Goal: Task Accomplishment & Management: Complete application form

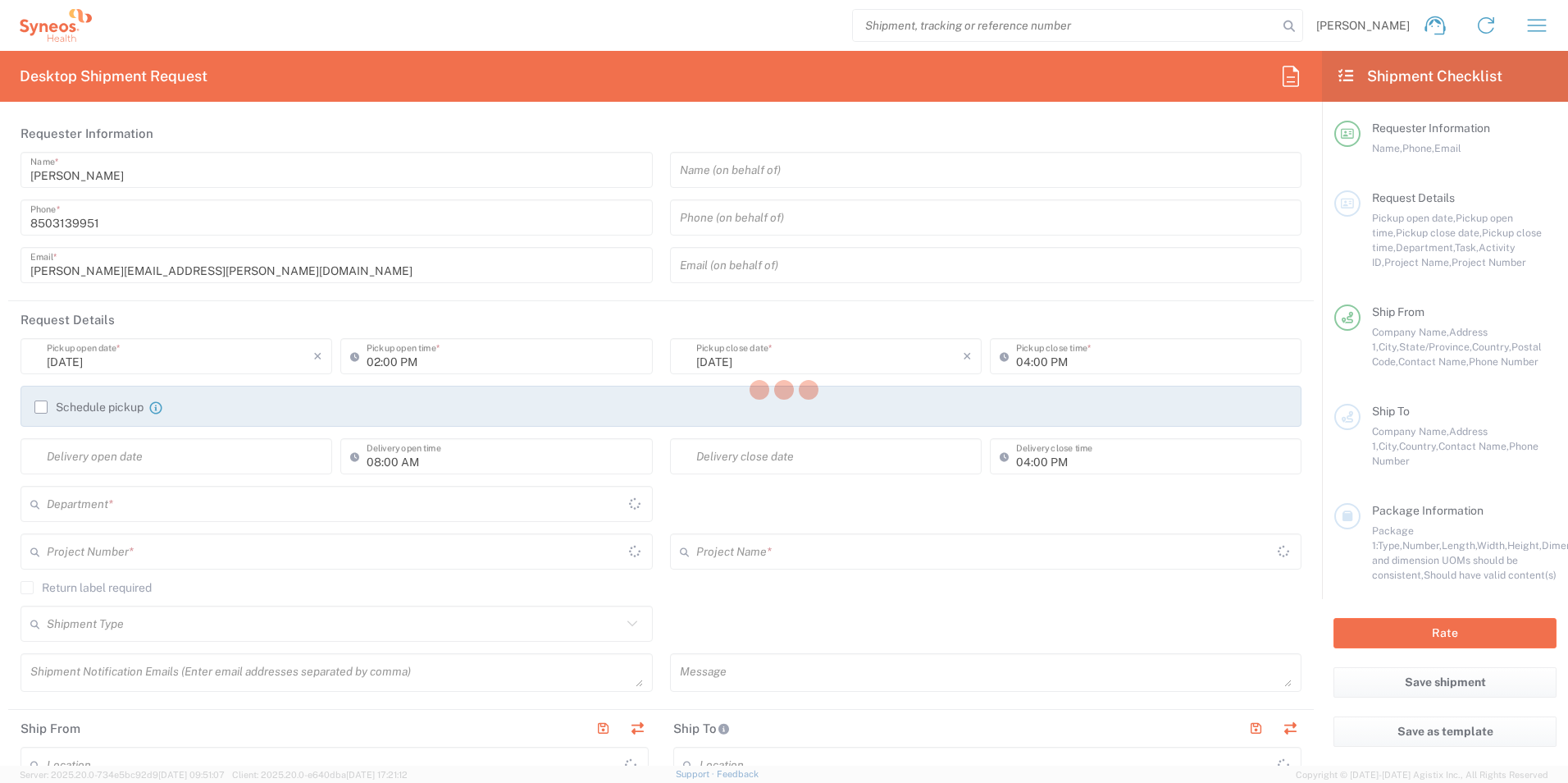
type input "[US_STATE]"
type input "[GEOGRAPHIC_DATA]"
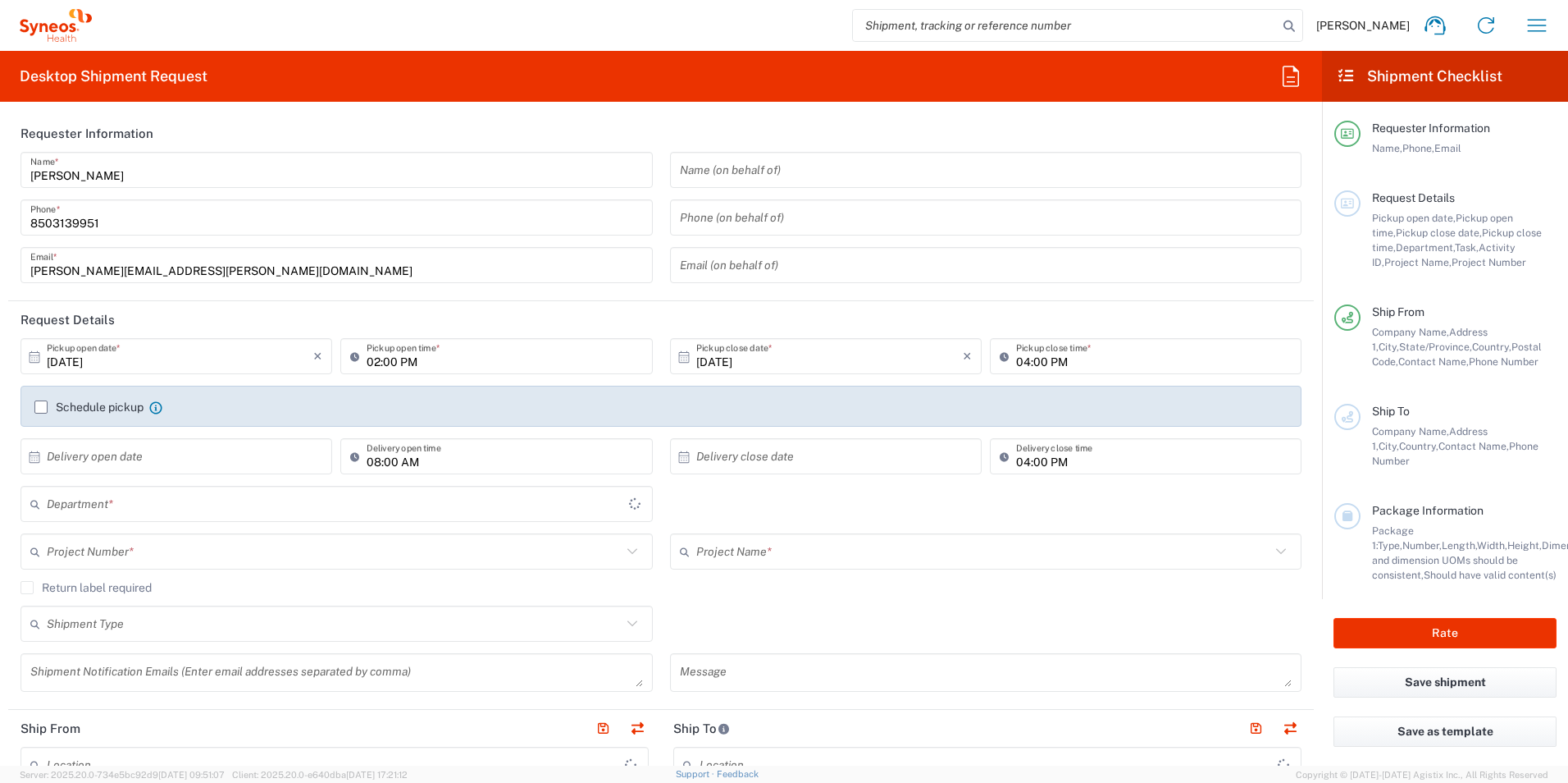
type input "[PERSON_NAME] Rsrch Grp ([GEOGRAPHIC_DATA]) In"
type input "3216"
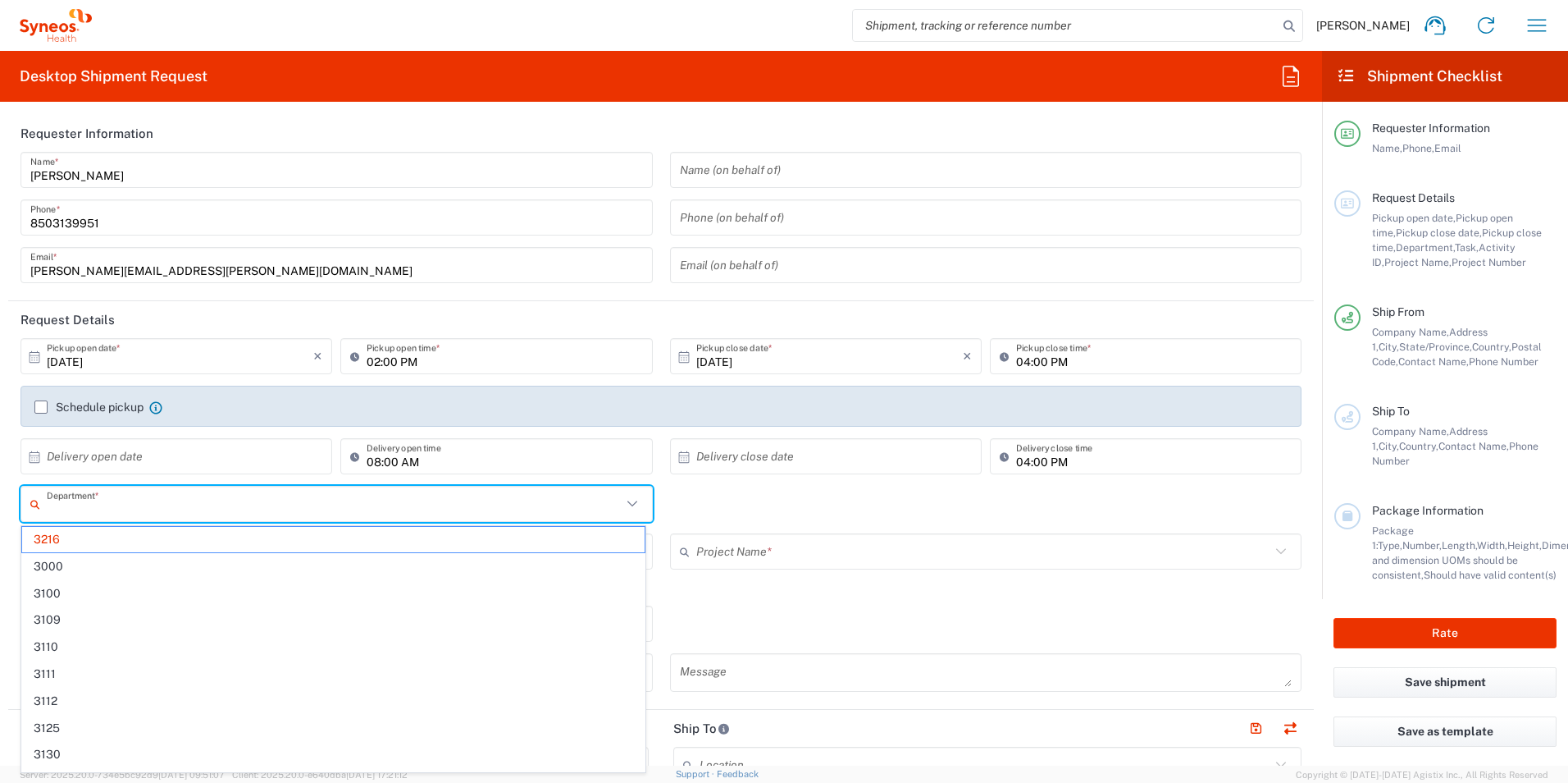
click at [148, 510] on input "text" at bounding box center [334, 504] width 575 height 29
type input "3190"
click at [113, 536] on span "3190" at bounding box center [333, 539] width 622 height 25
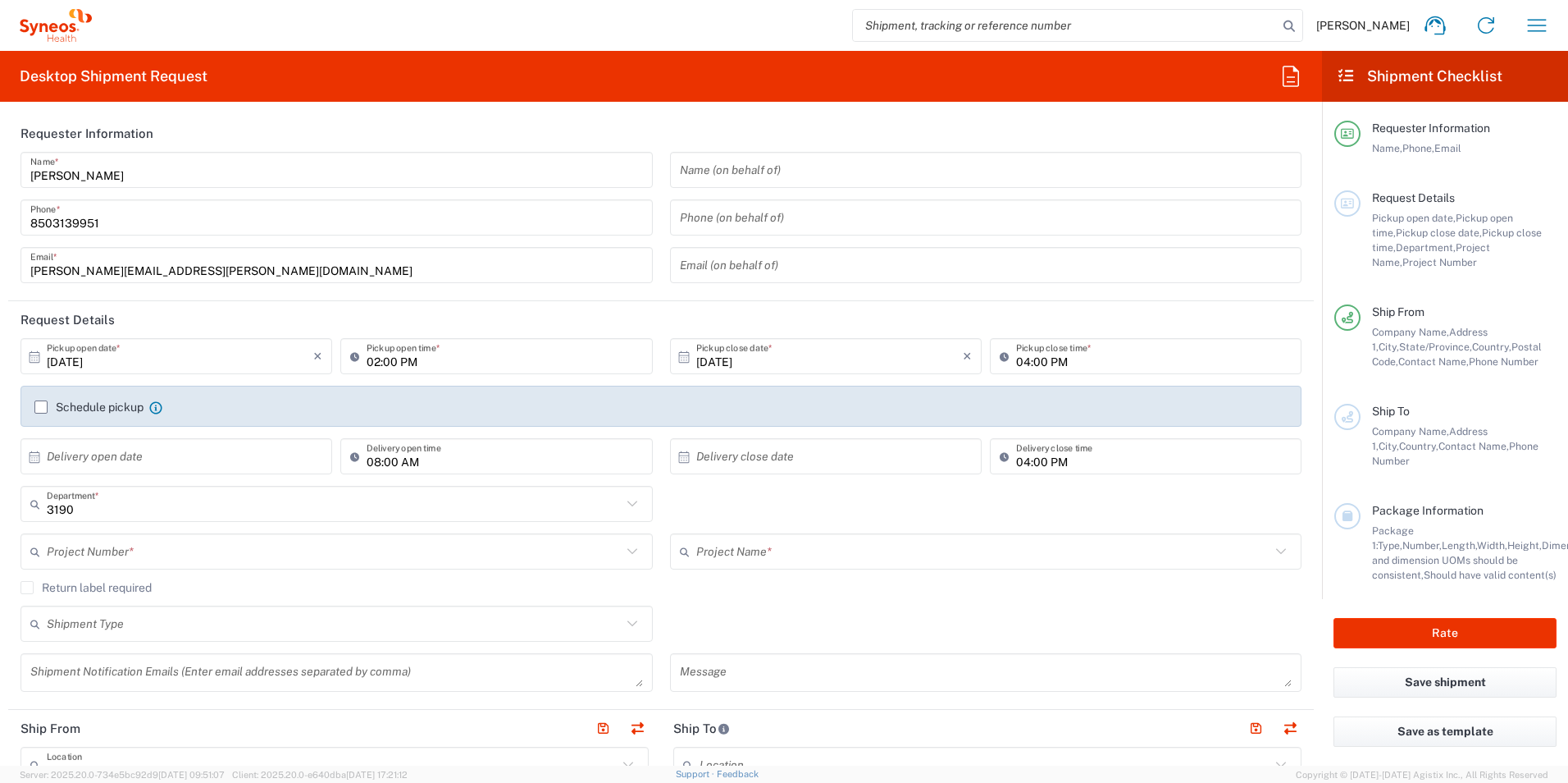
click at [127, 548] on input "text" at bounding box center [334, 552] width 575 height 29
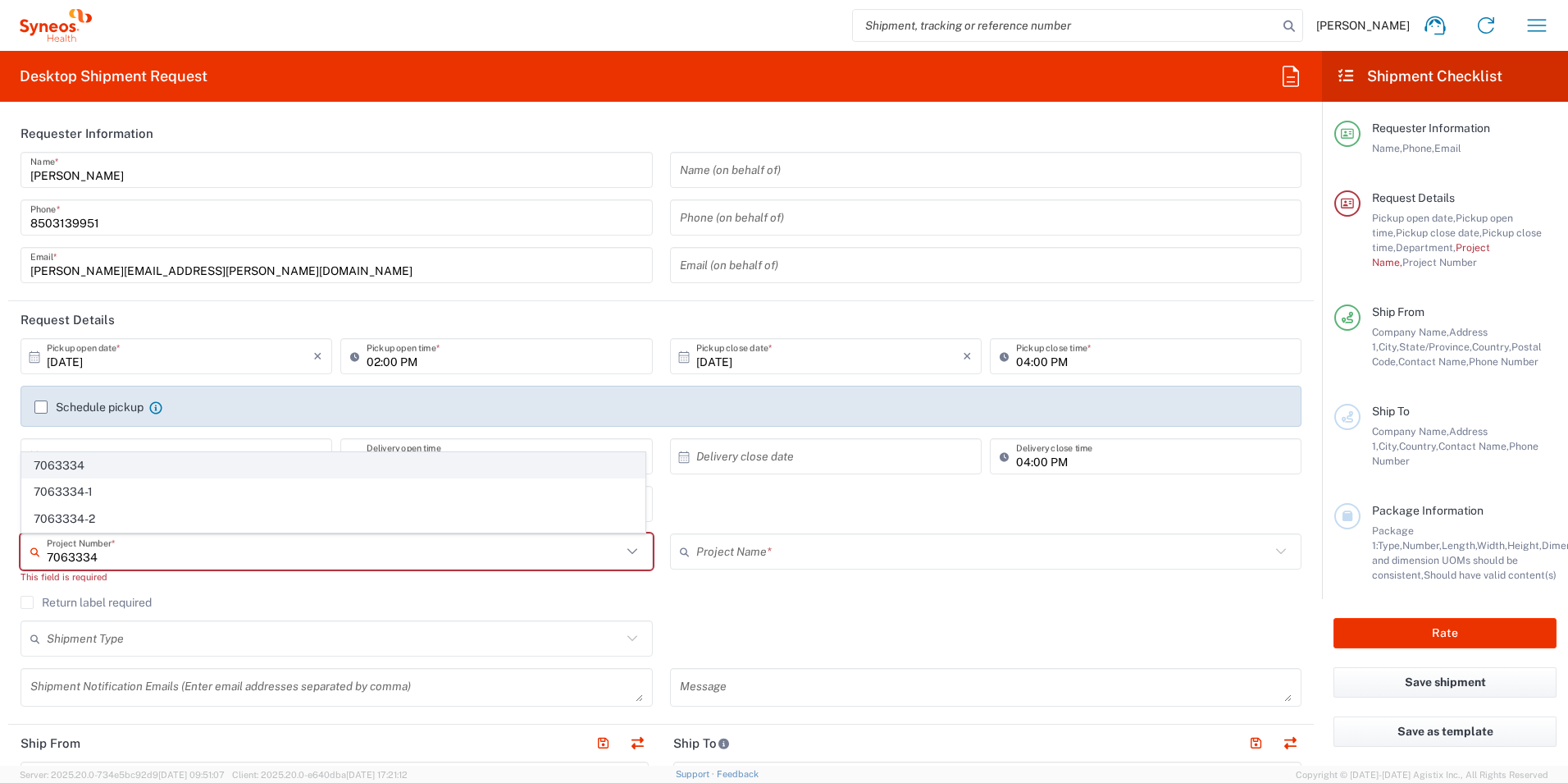
type input "7063334"
click at [134, 467] on span "7063334" at bounding box center [333, 465] width 622 height 25
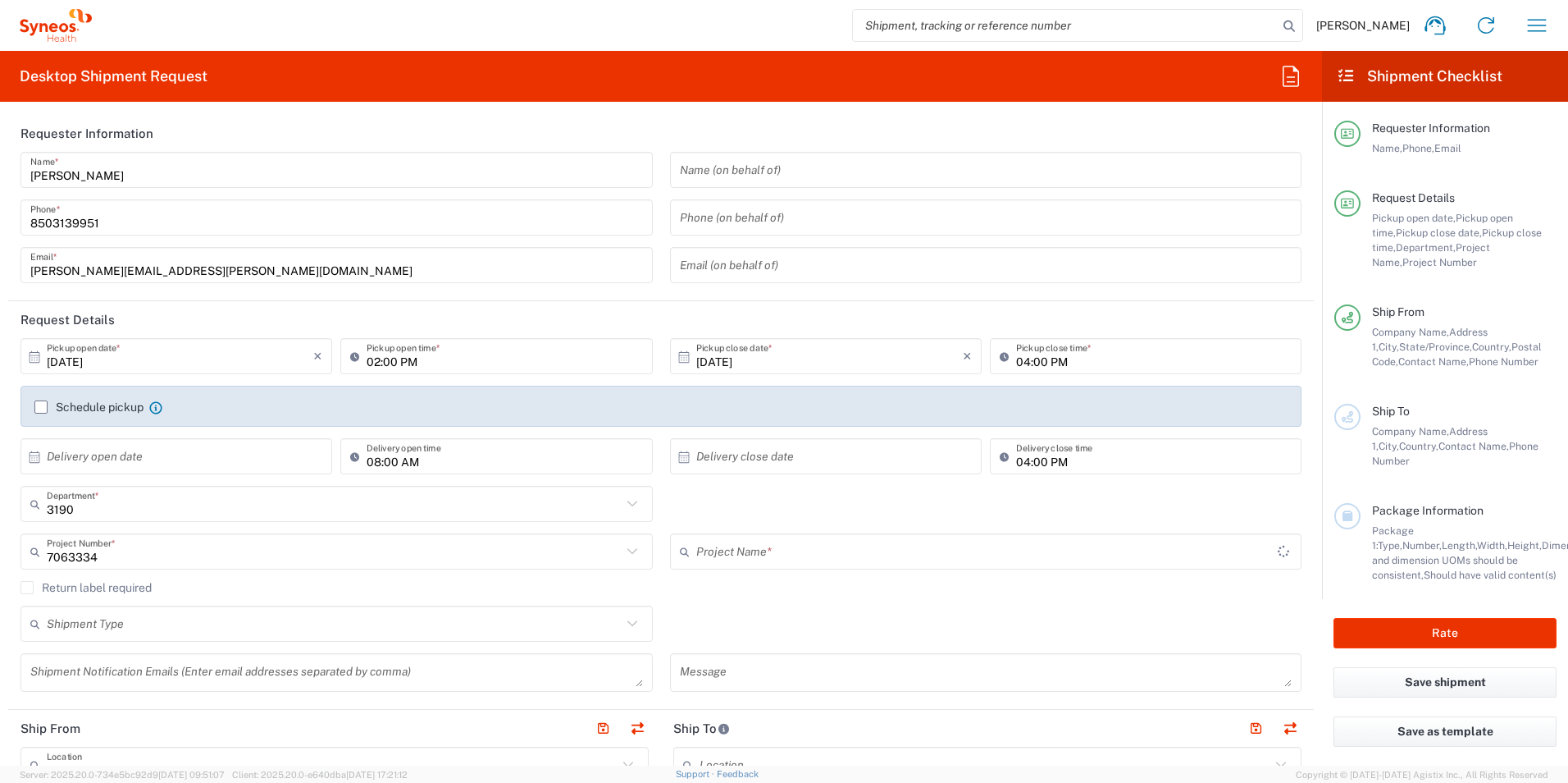
type input "Mineralys 7063334"
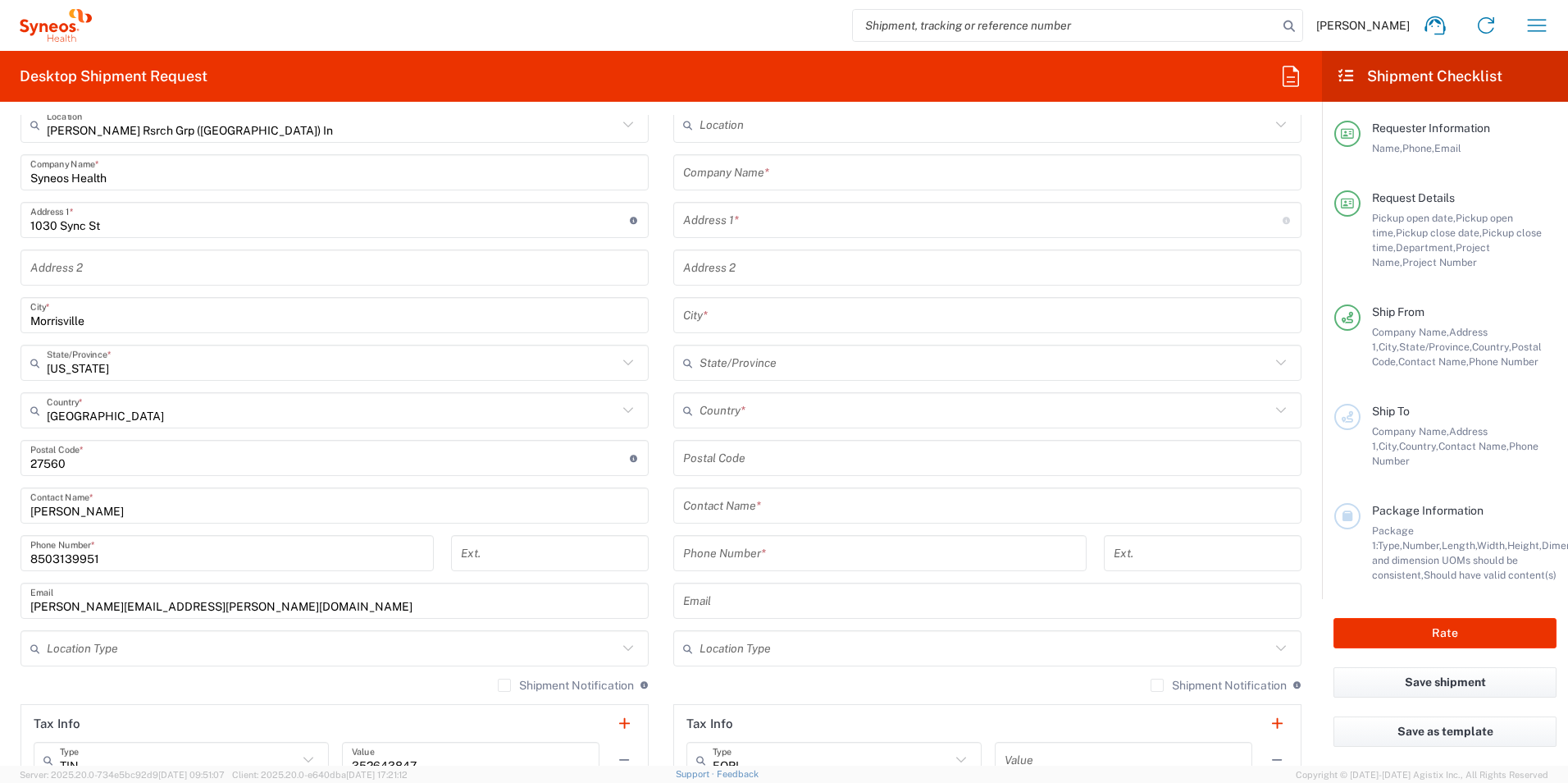
scroll to position [738, 0]
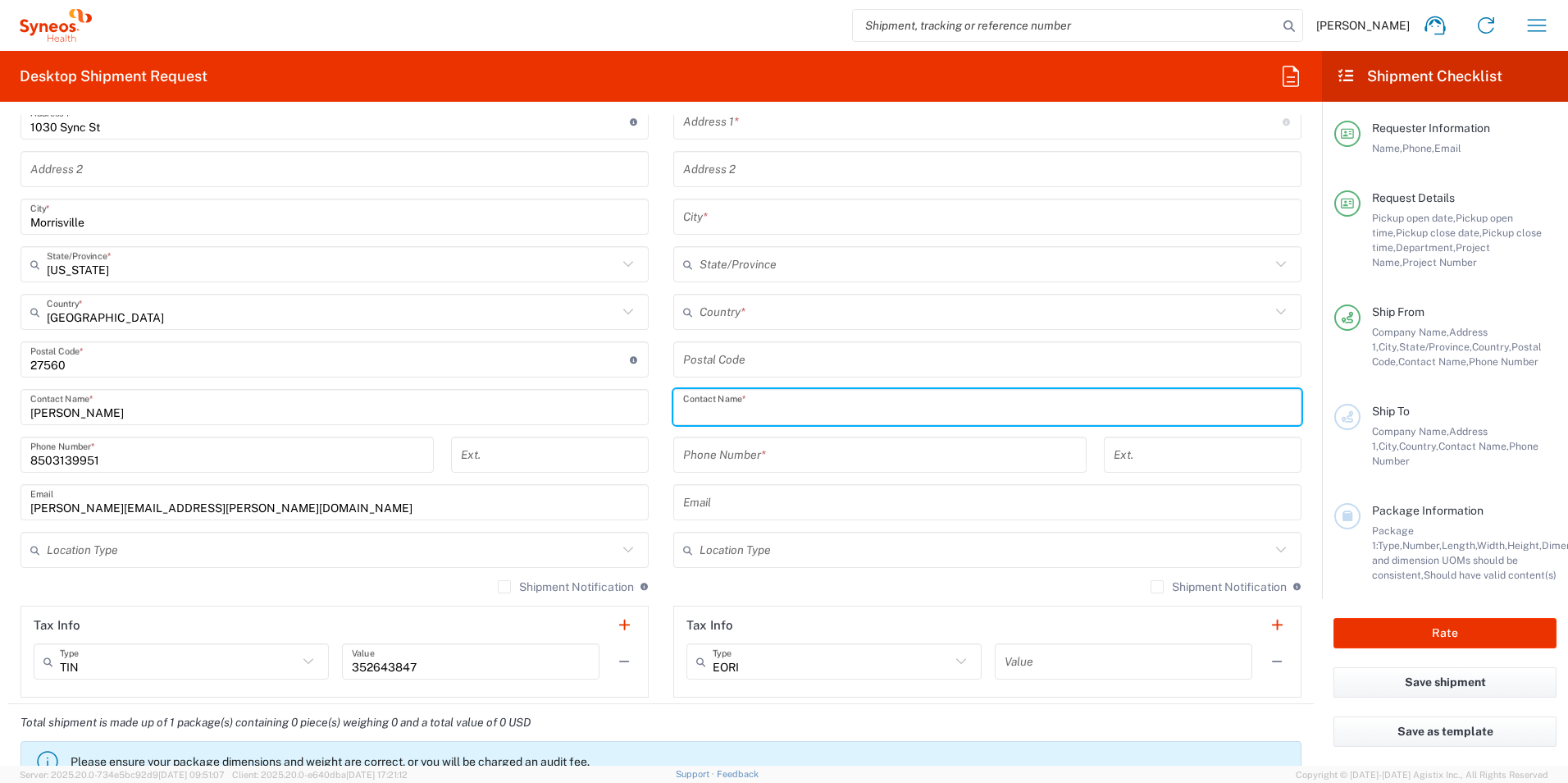
click at [789, 409] on input "text" at bounding box center [988, 407] width 609 height 29
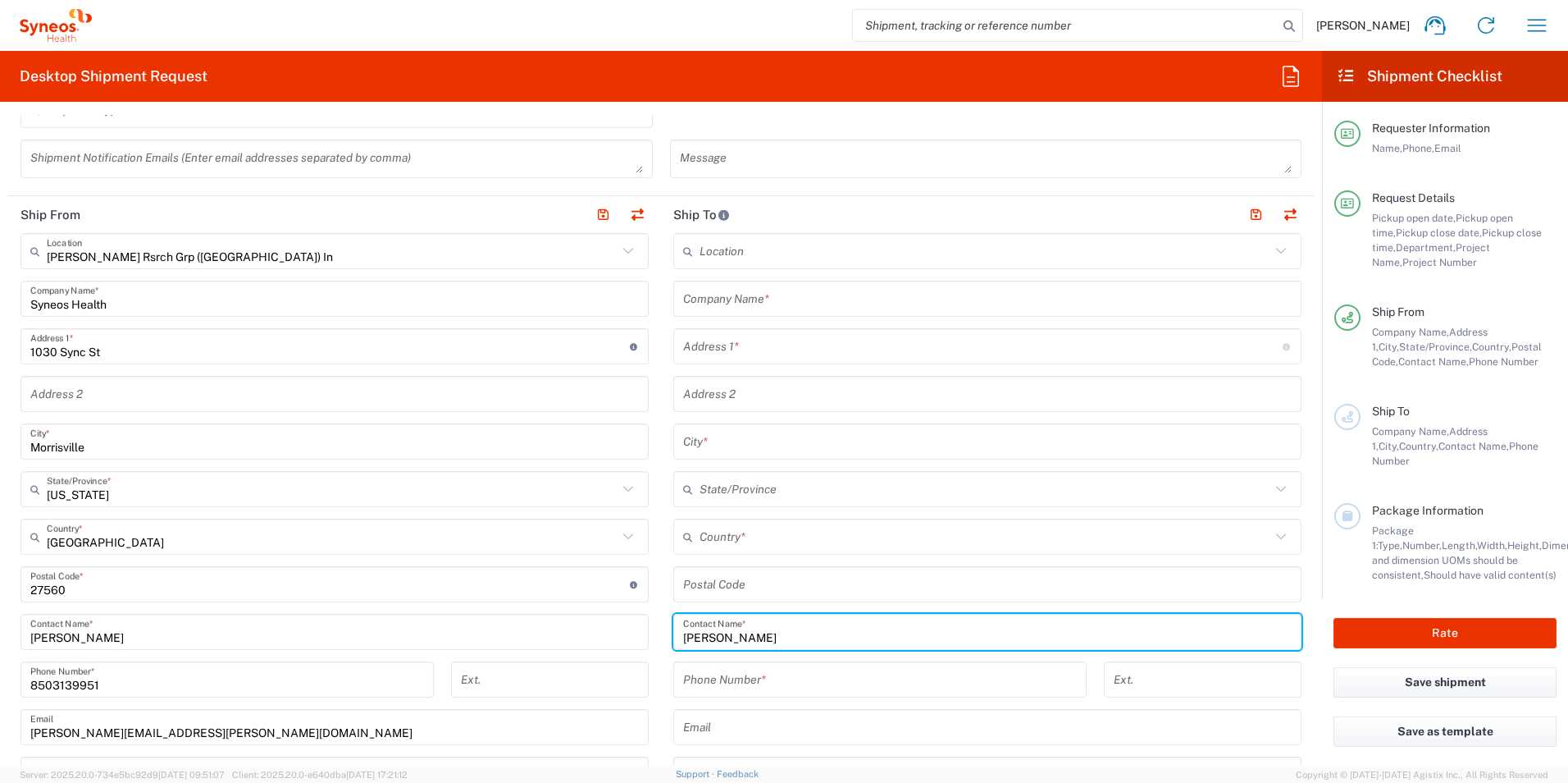
scroll to position [492, 0]
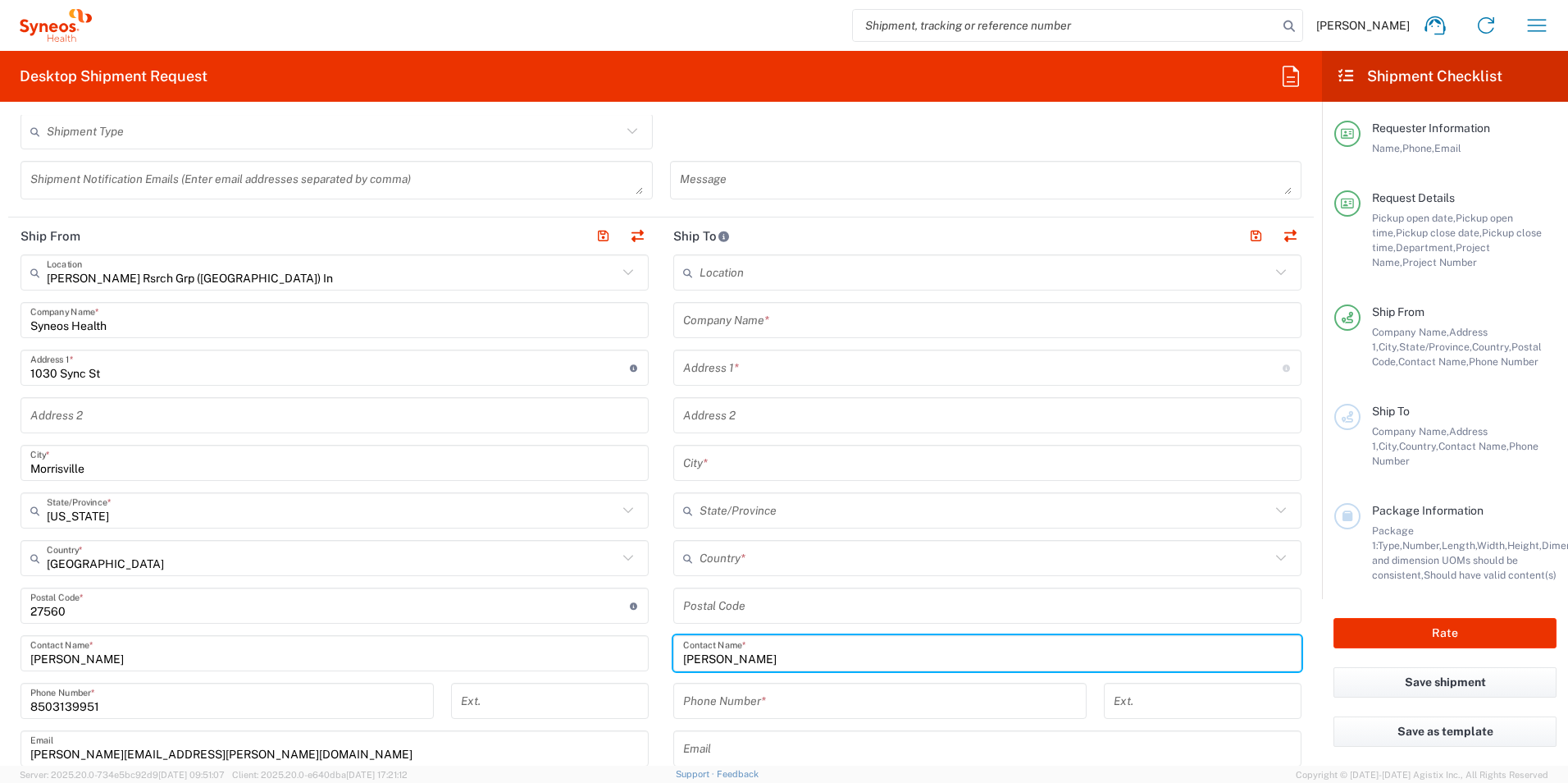
type input "[PERSON_NAME]"
click at [832, 323] on input "text" at bounding box center [988, 320] width 609 height 29
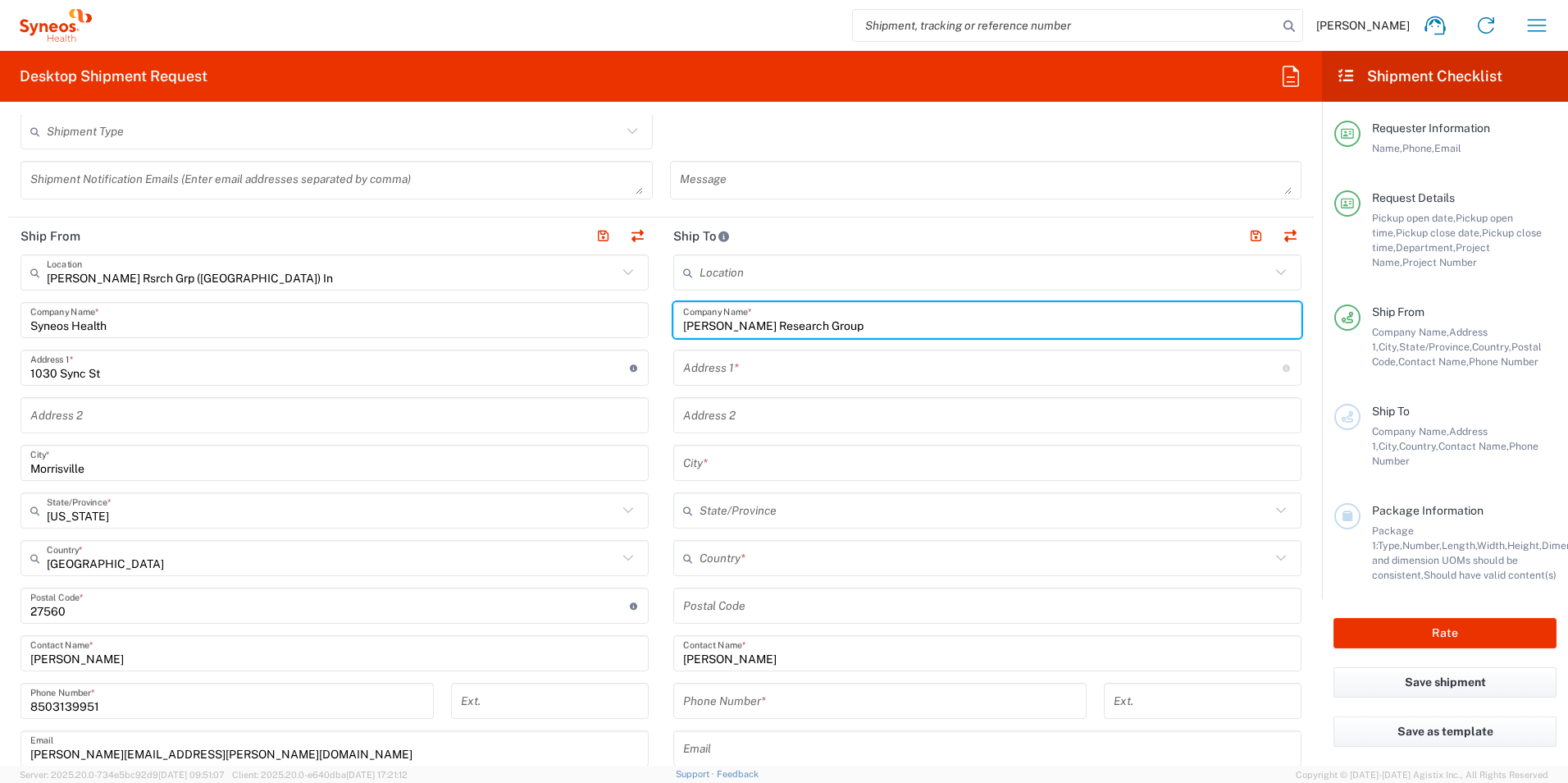
type input "[PERSON_NAME] Research Group"
click at [749, 370] on input "text" at bounding box center [983, 368] width 600 height 29
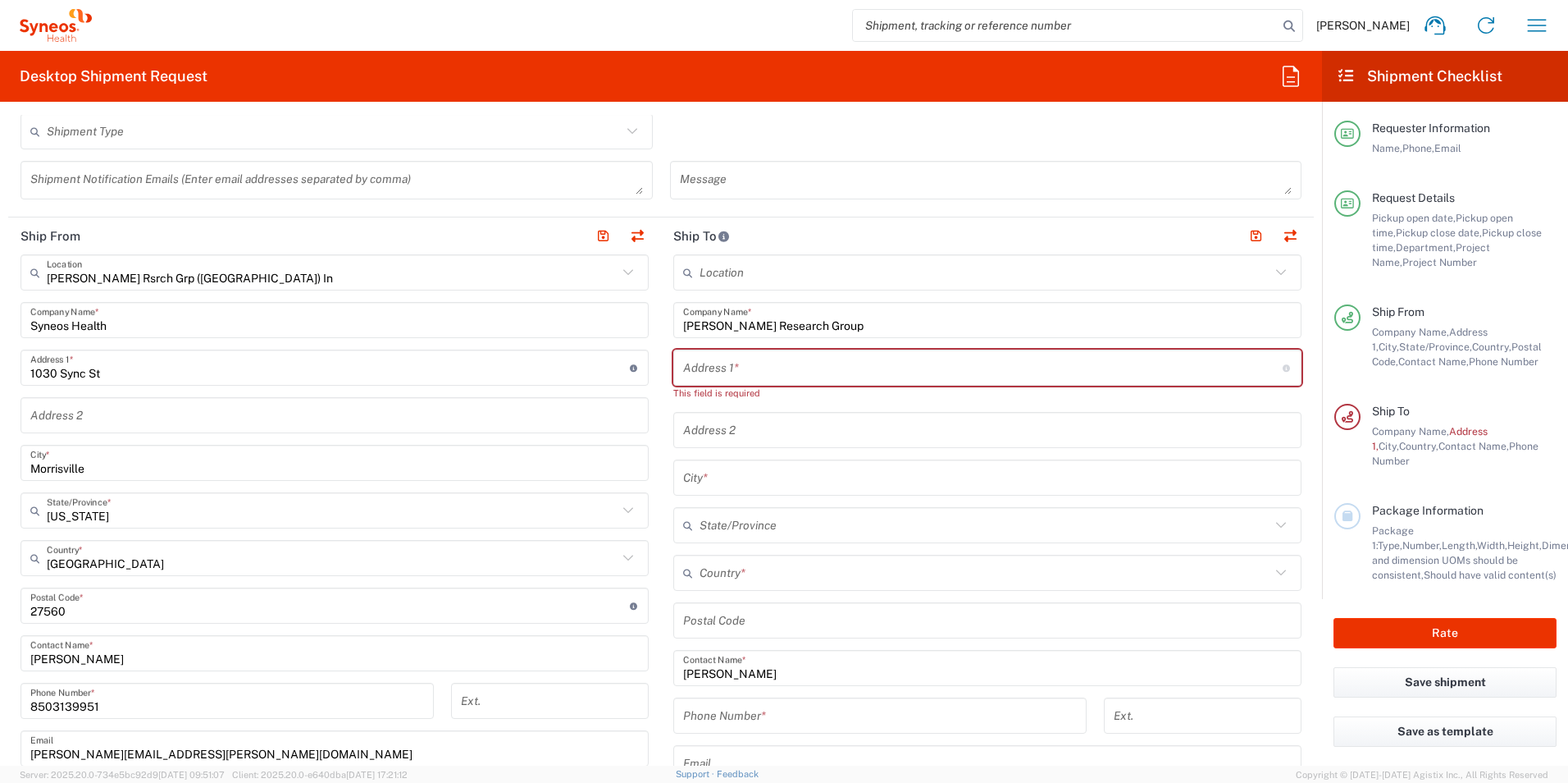
click at [761, 368] on input "text" at bounding box center [983, 368] width 600 height 29
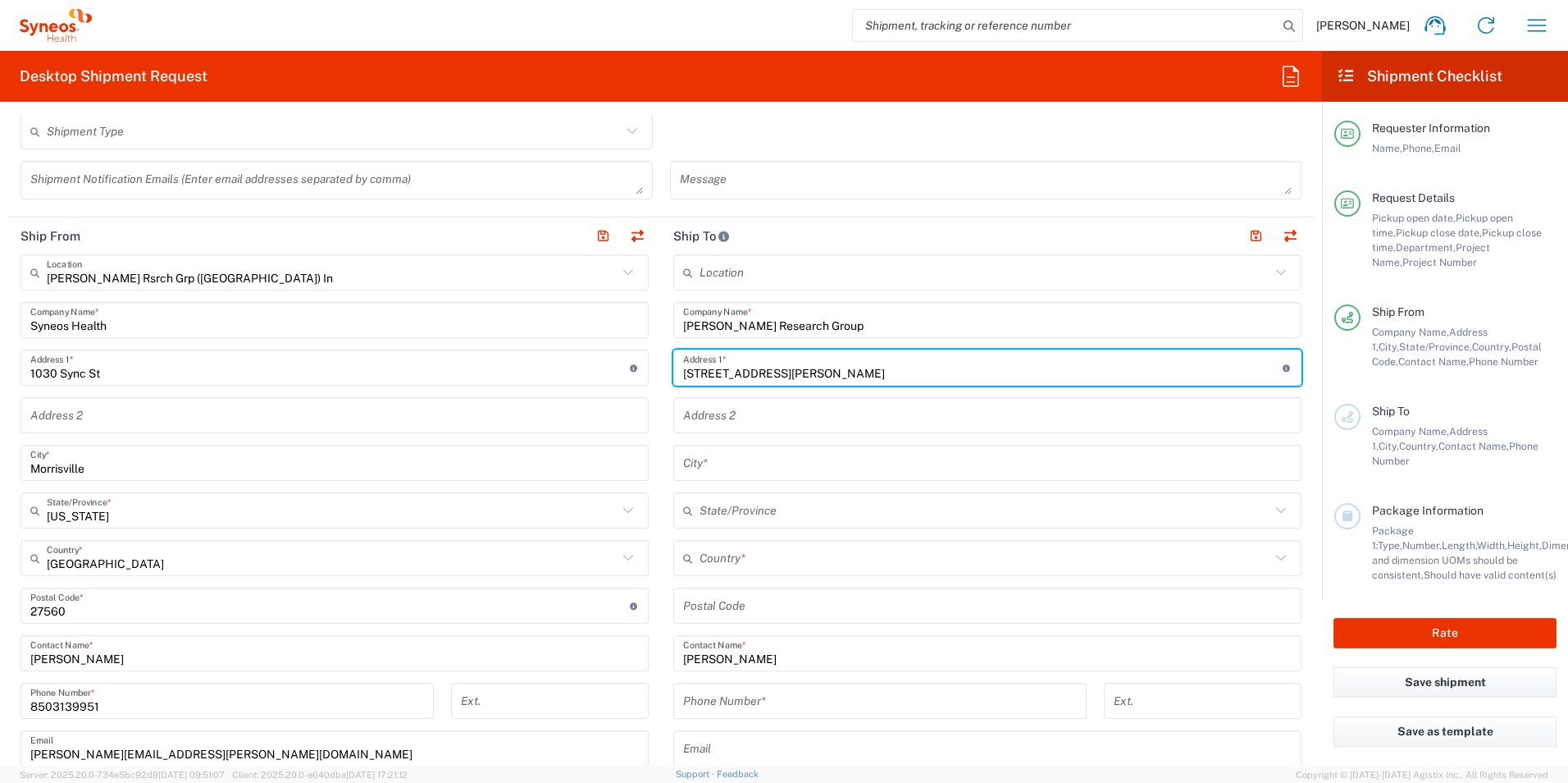
type input "[STREET_ADDRESS][PERSON_NAME]"
click at [758, 460] on input "text" at bounding box center [988, 463] width 609 height 29
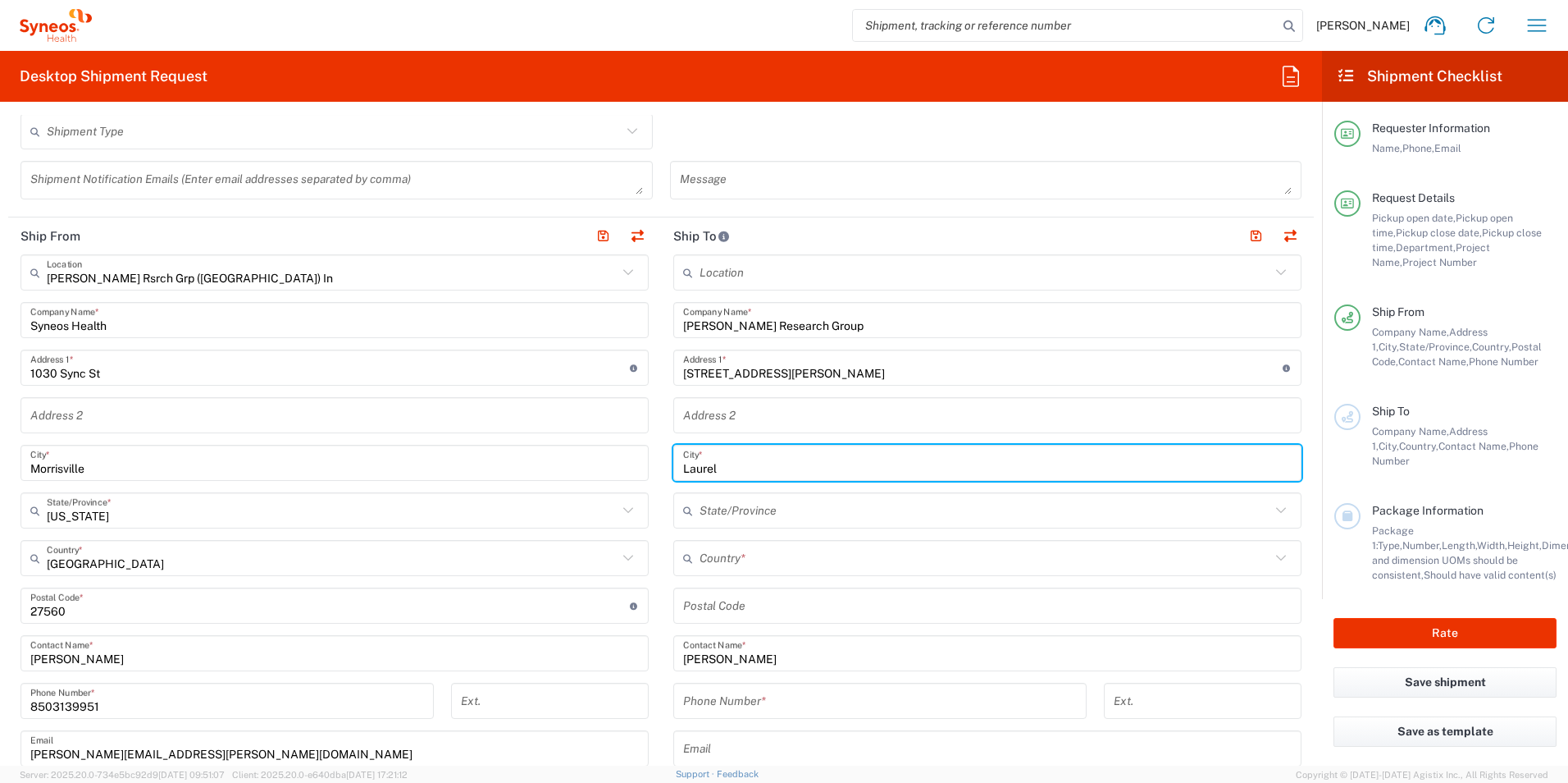
type input "Laurel"
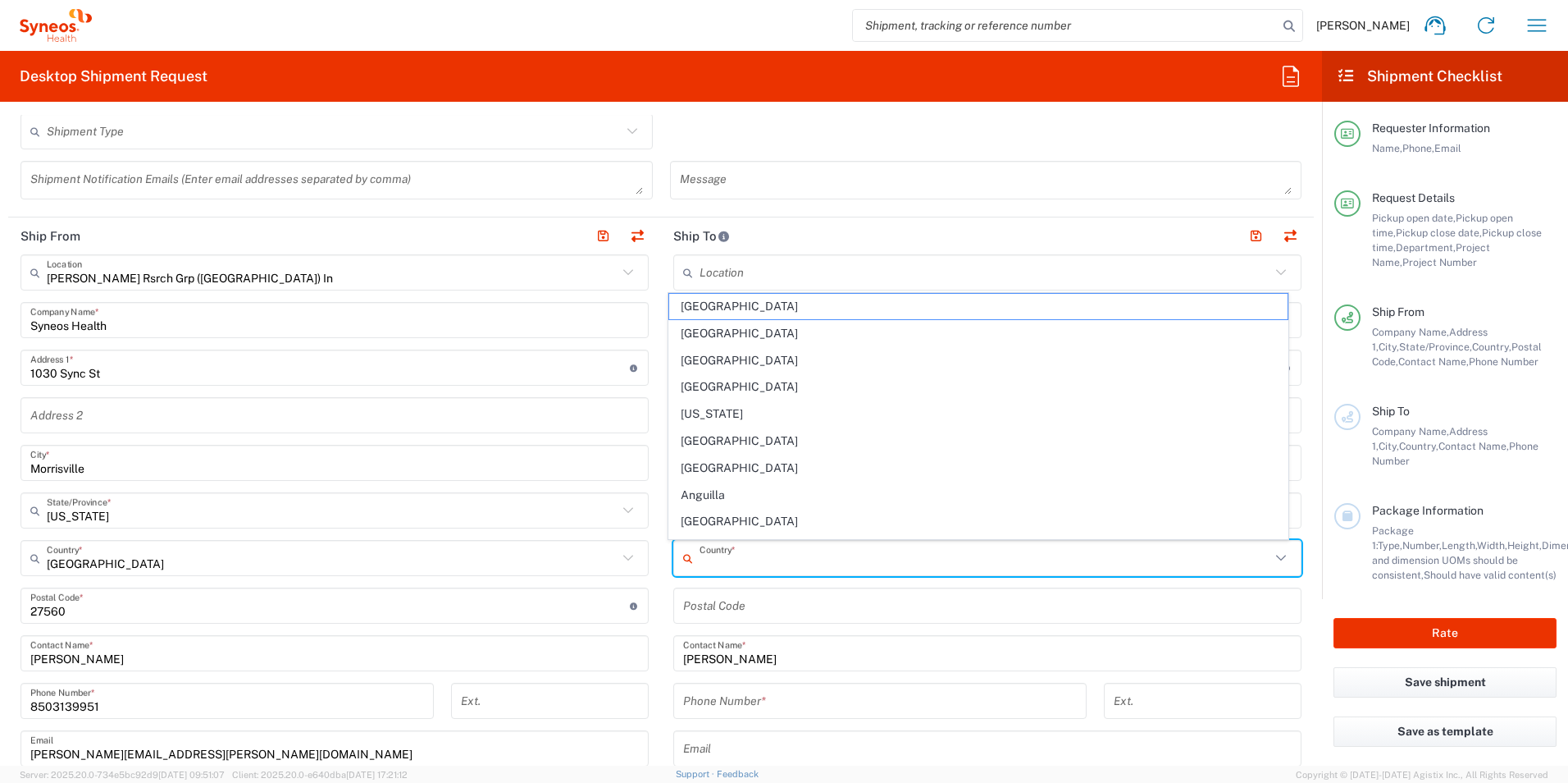
click at [794, 544] on input "text" at bounding box center [985, 558] width 571 height 29
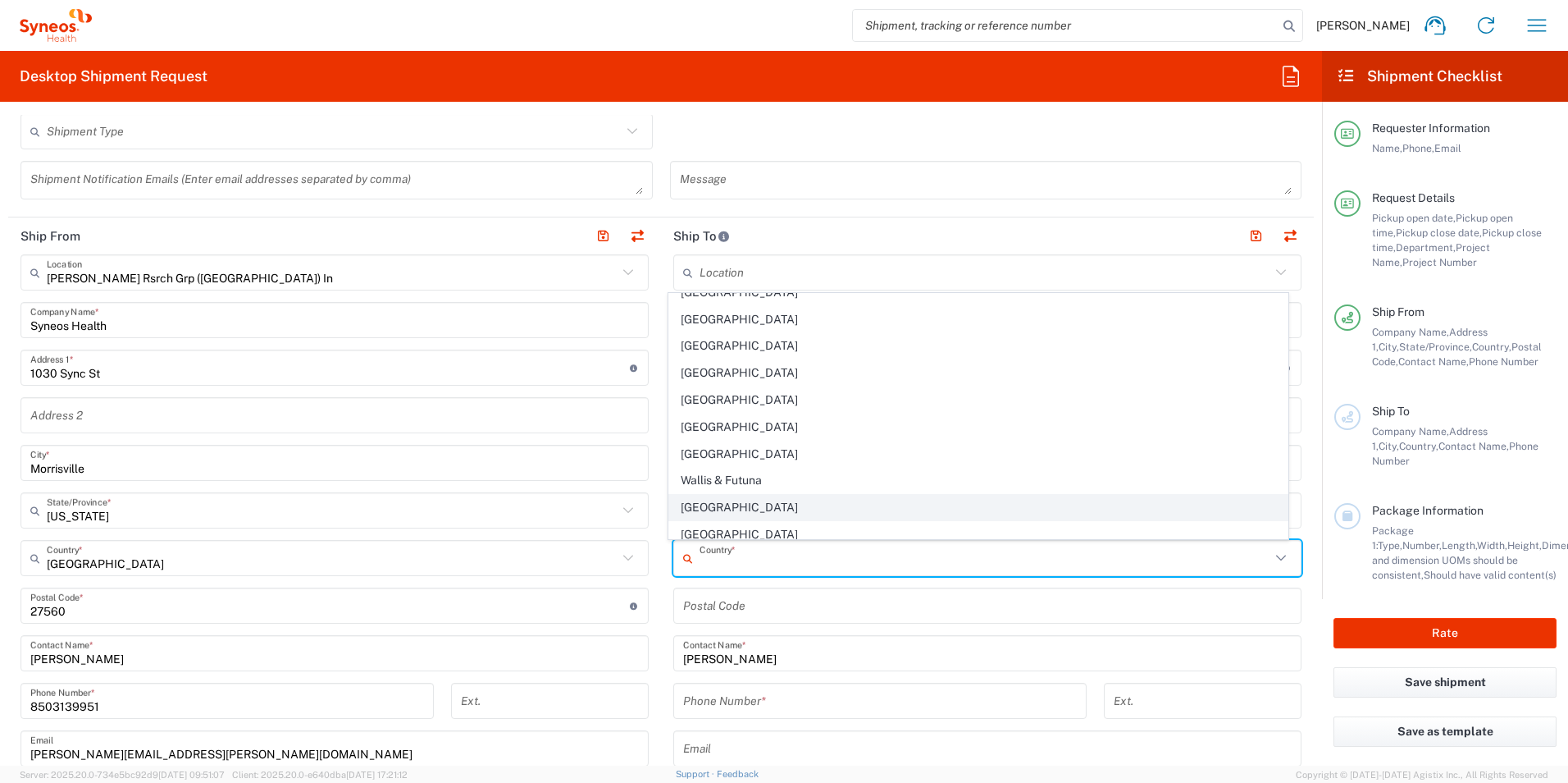
scroll to position [6290, 0]
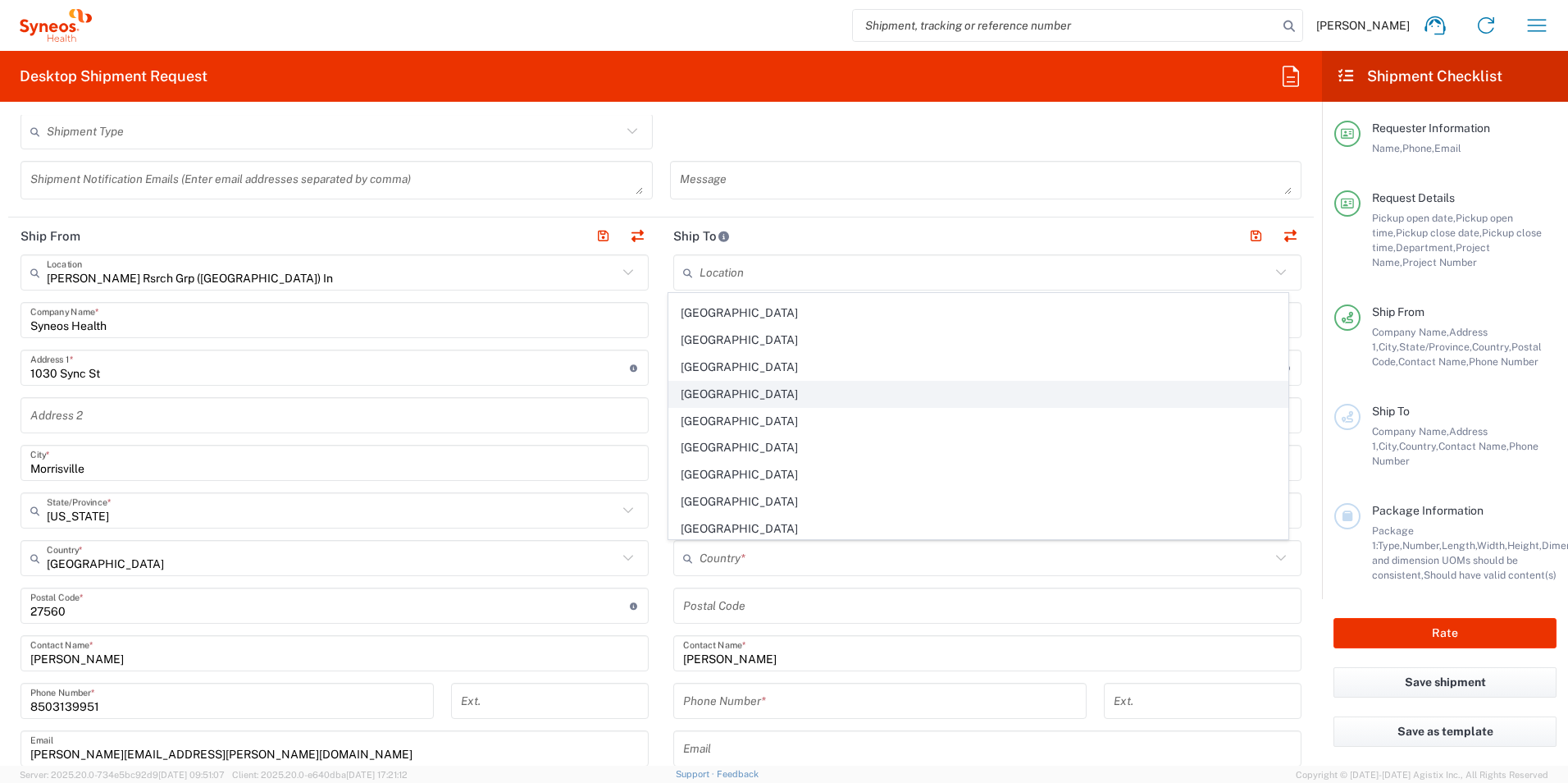
click at [776, 390] on span "[GEOGRAPHIC_DATA]" at bounding box center [978, 394] width 619 height 25
type input "[GEOGRAPHIC_DATA]"
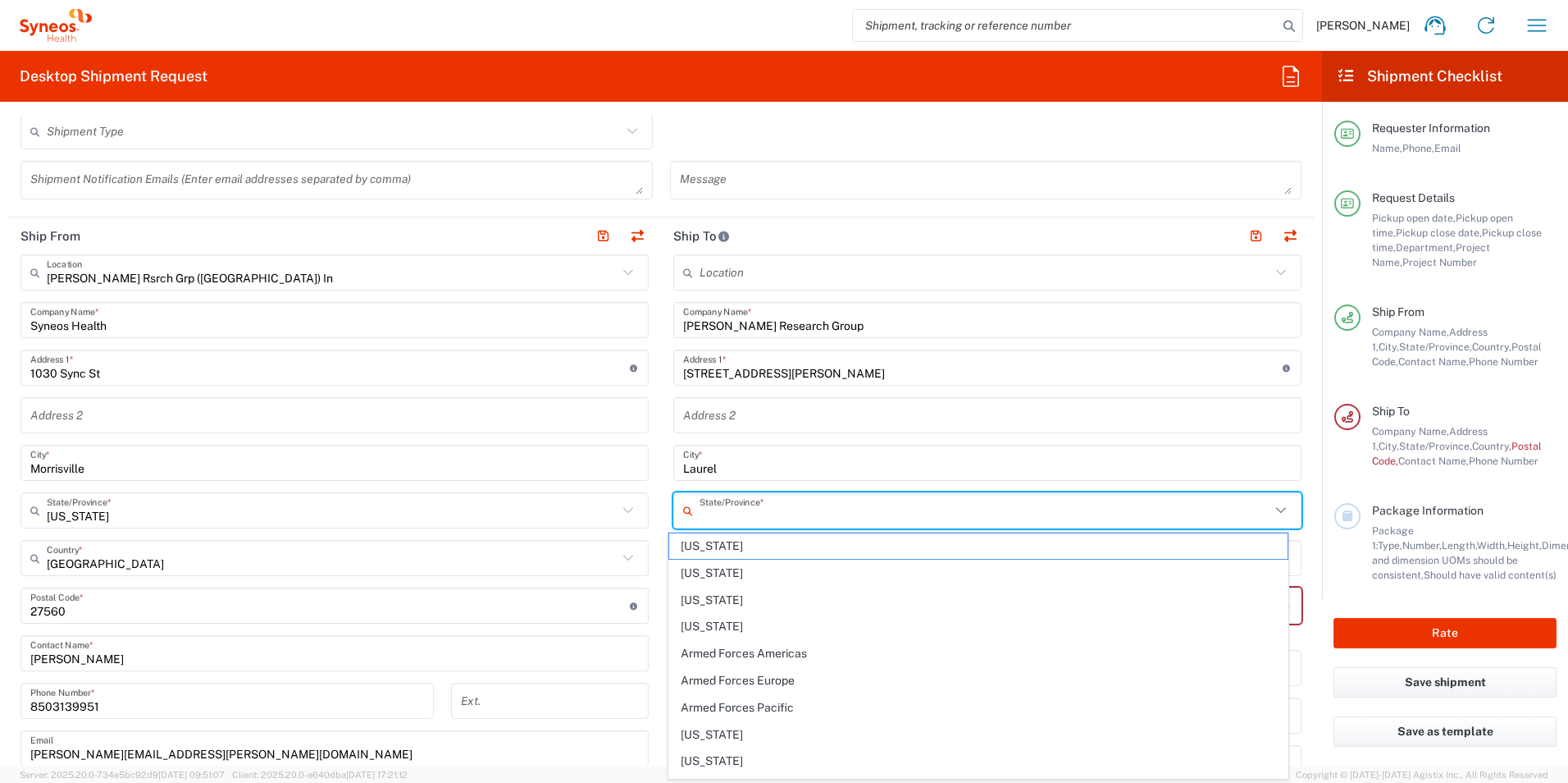
click at [809, 508] on input "text" at bounding box center [985, 511] width 571 height 29
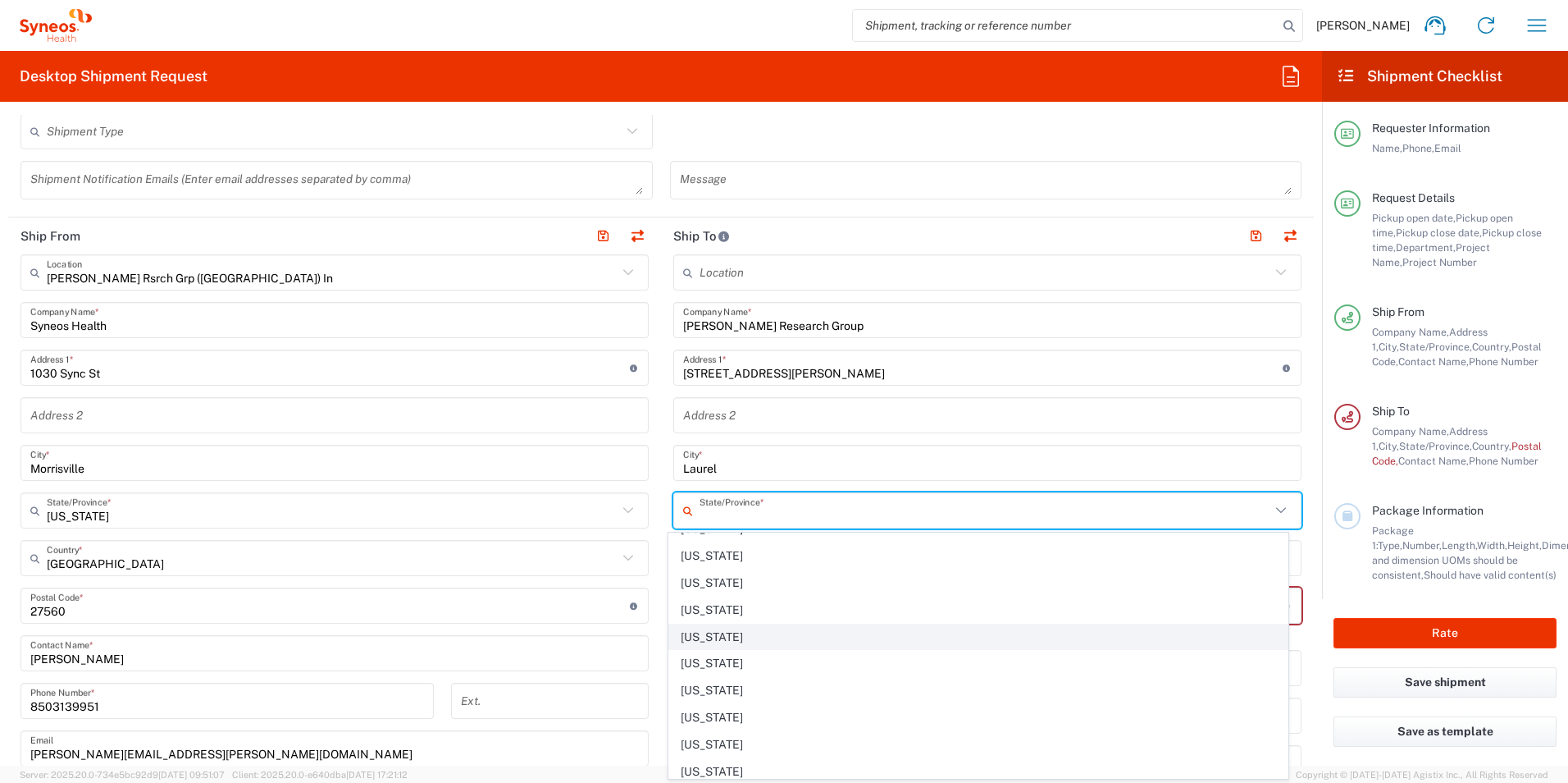
scroll to position [575, 0]
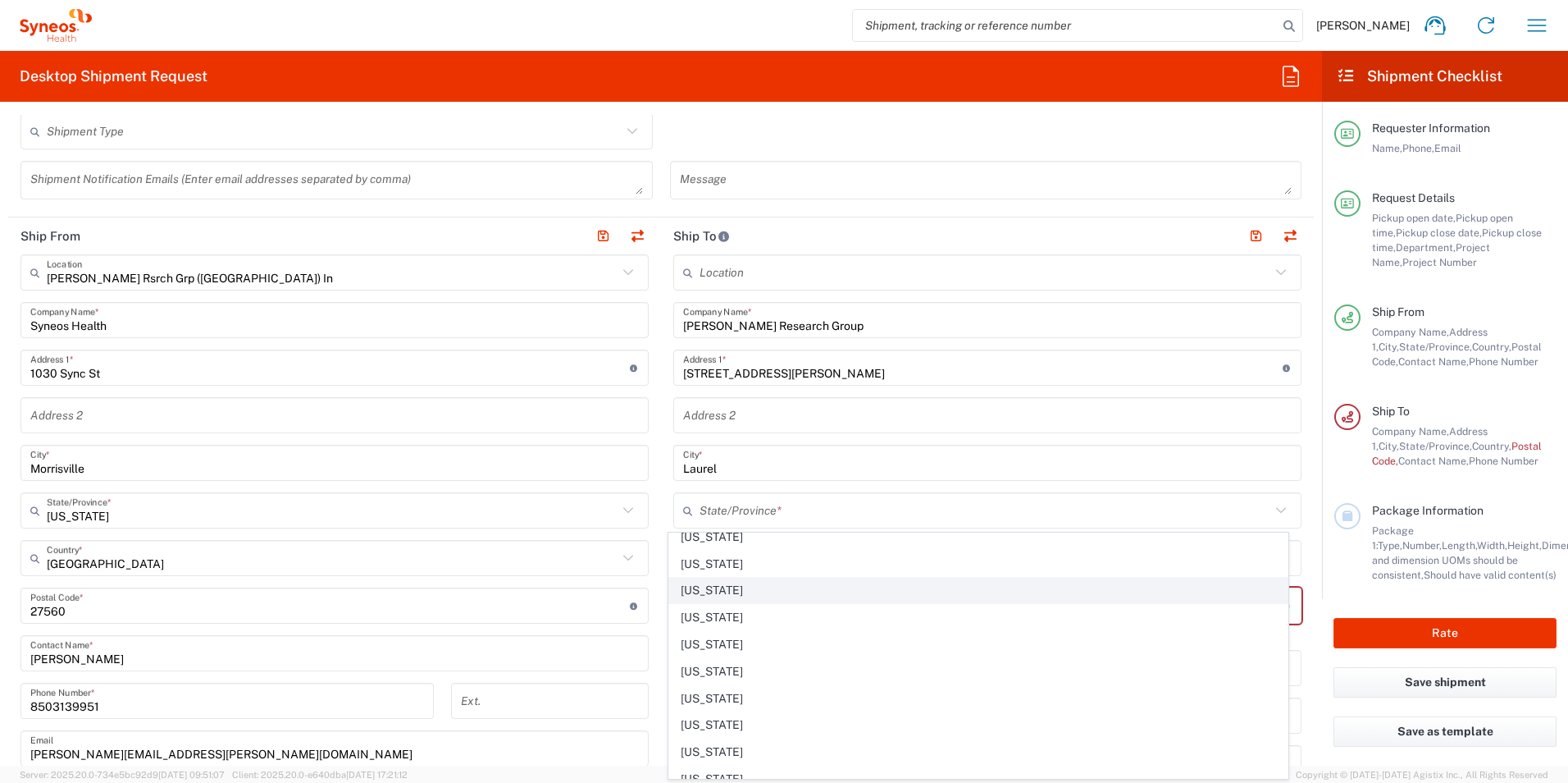
click at [744, 588] on span "[US_STATE]" at bounding box center [978, 591] width 619 height 25
type input "[US_STATE]"
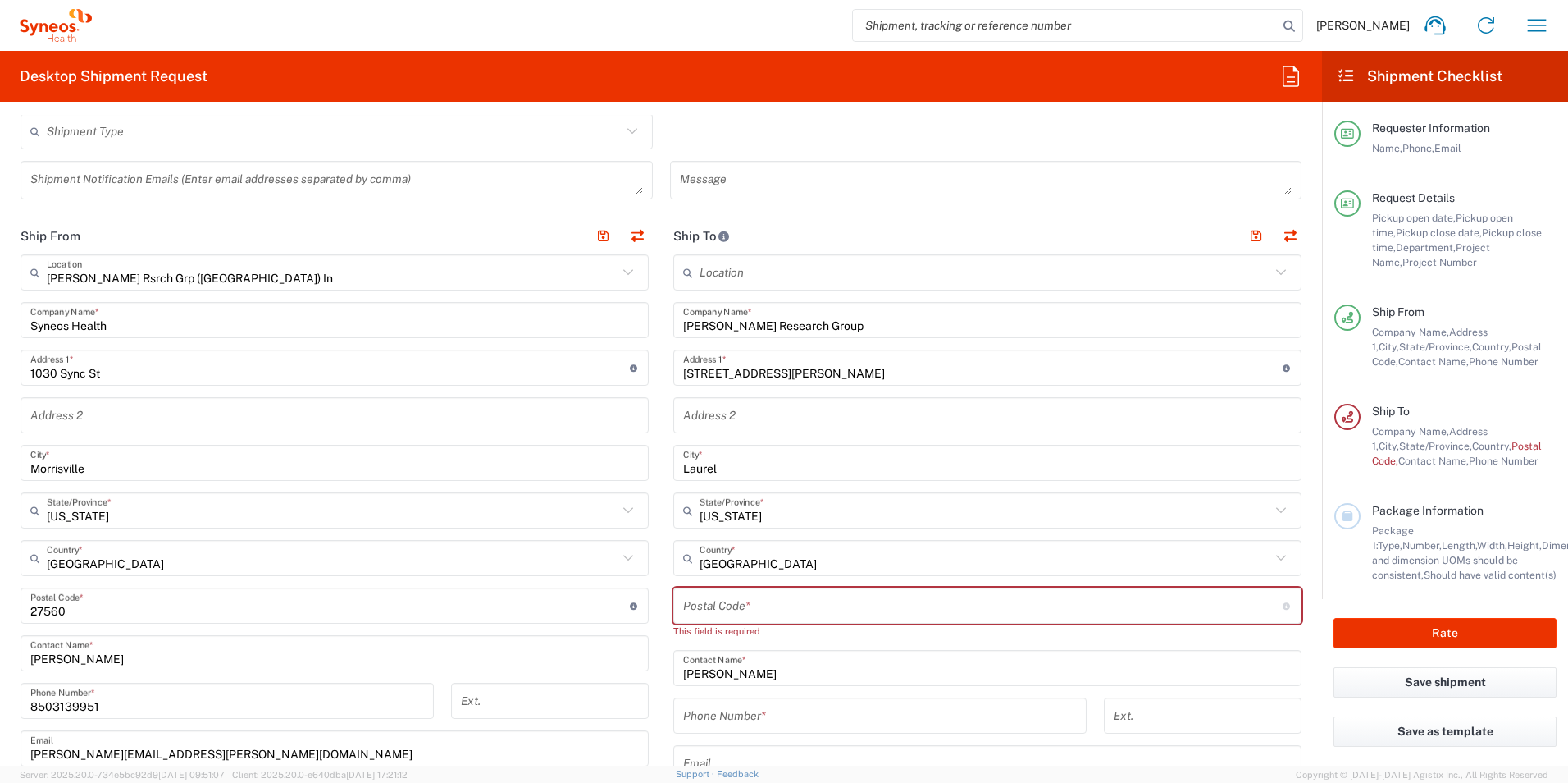
click at [811, 596] on input "undefined" at bounding box center [983, 606] width 600 height 29
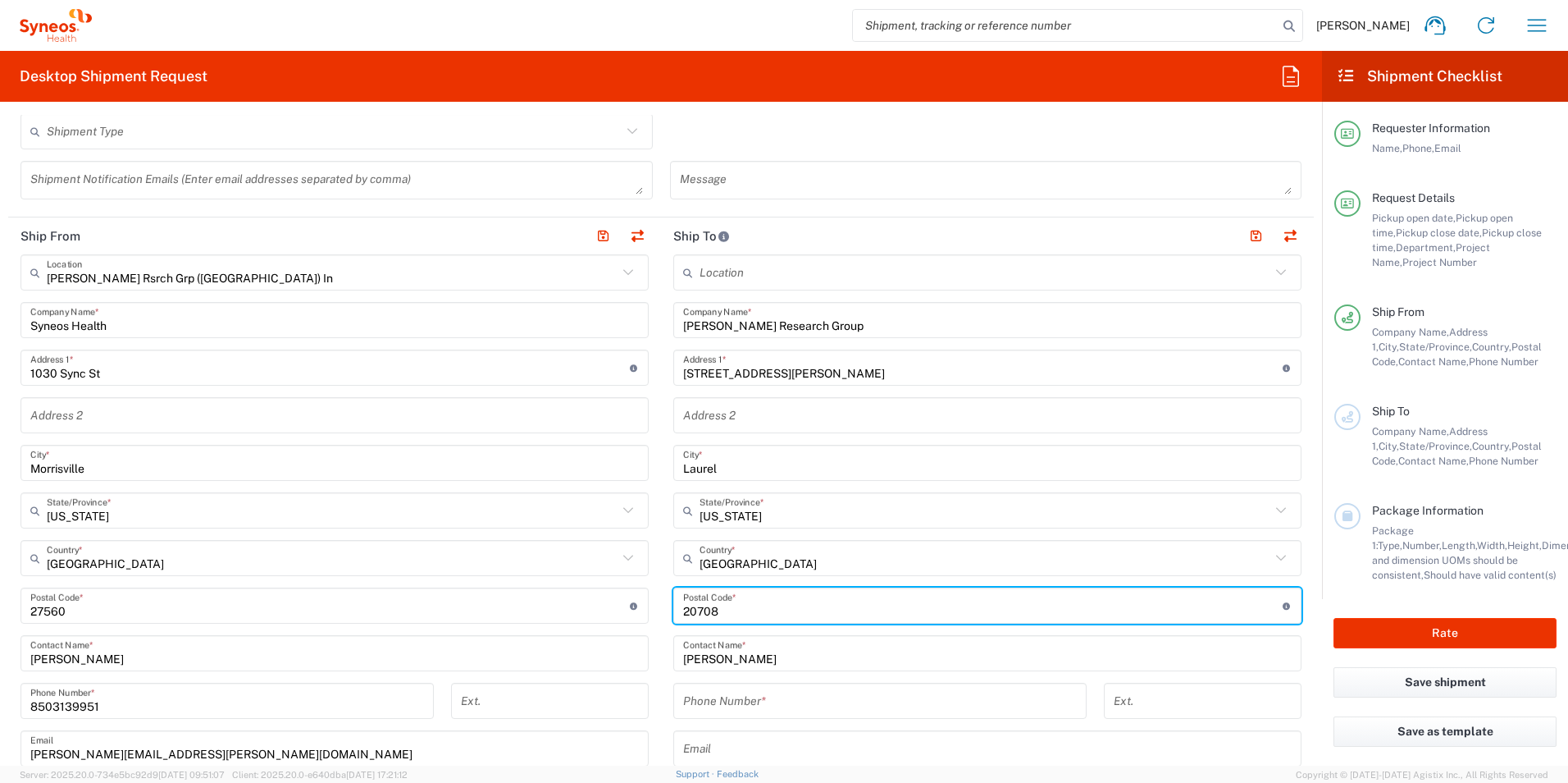
type input "20708"
click at [805, 702] on input "tel" at bounding box center [880, 701] width 394 height 29
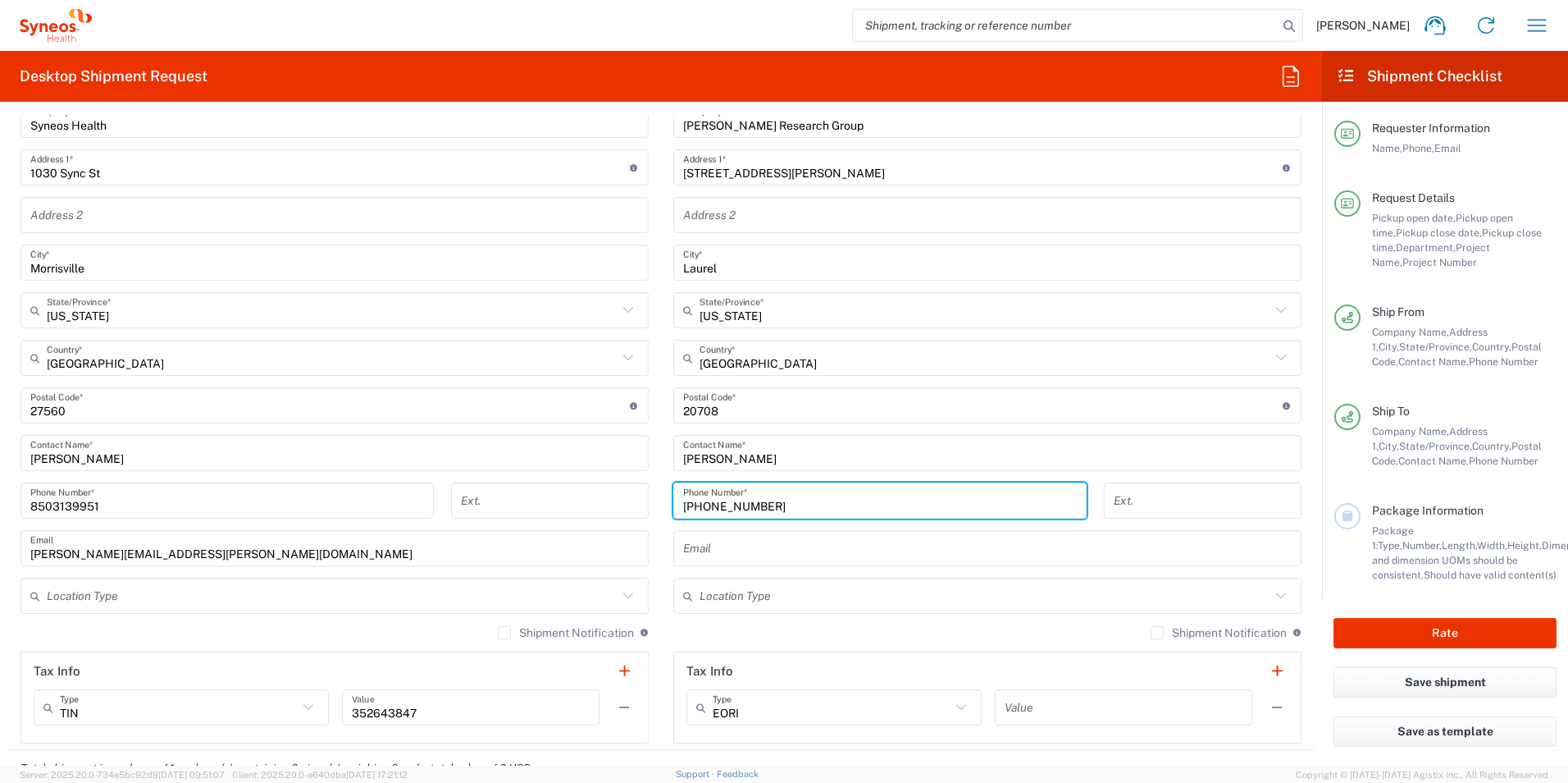
scroll to position [738, 0]
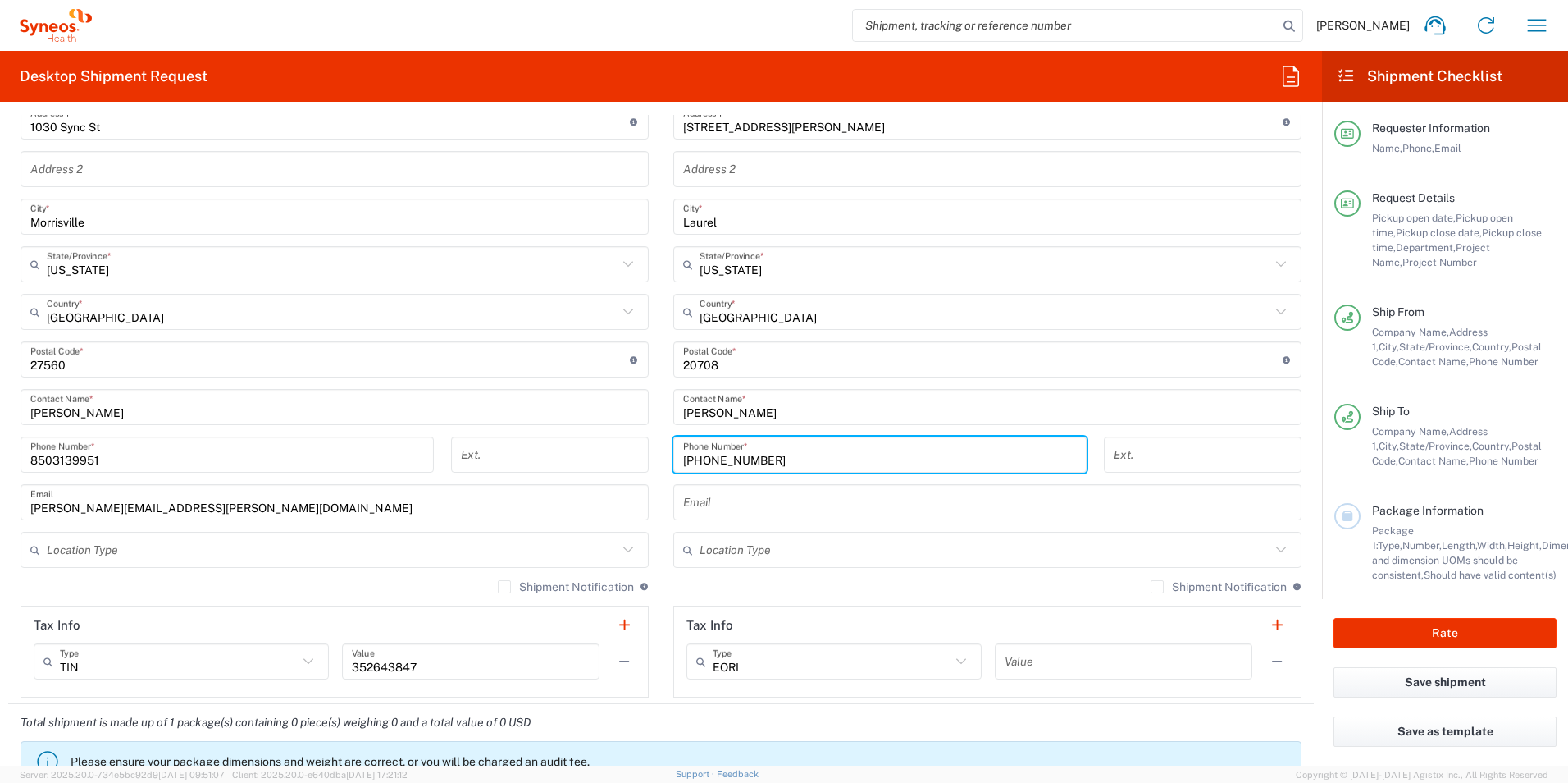
type input "[PHONE_NUMBER]"
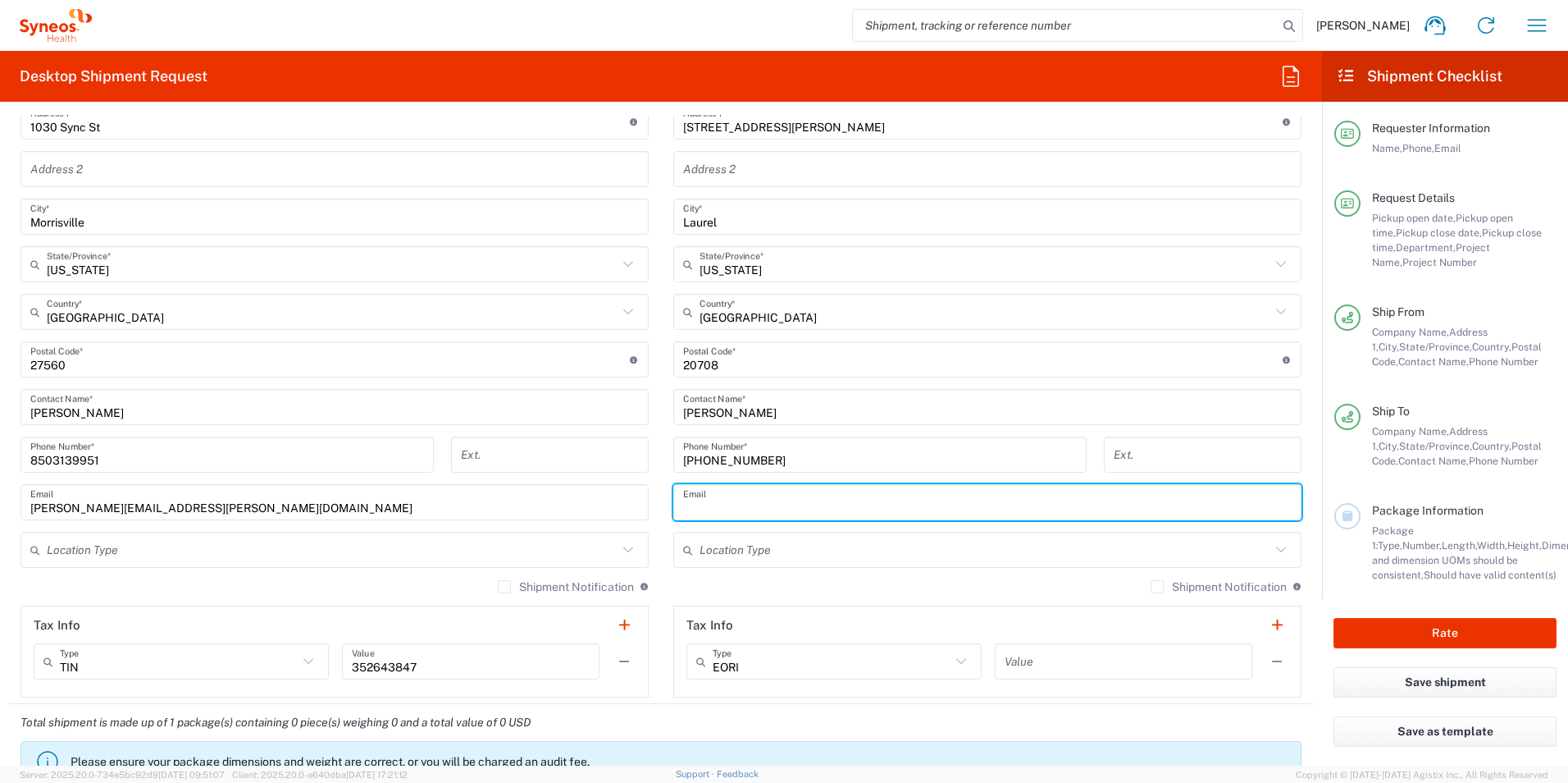
click at [763, 501] on input "text" at bounding box center [988, 502] width 609 height 29
paste input "[PERSON_NAME][EMAIL_ADDRESS][PERSON_NAME][DOMAIN_NAME]"
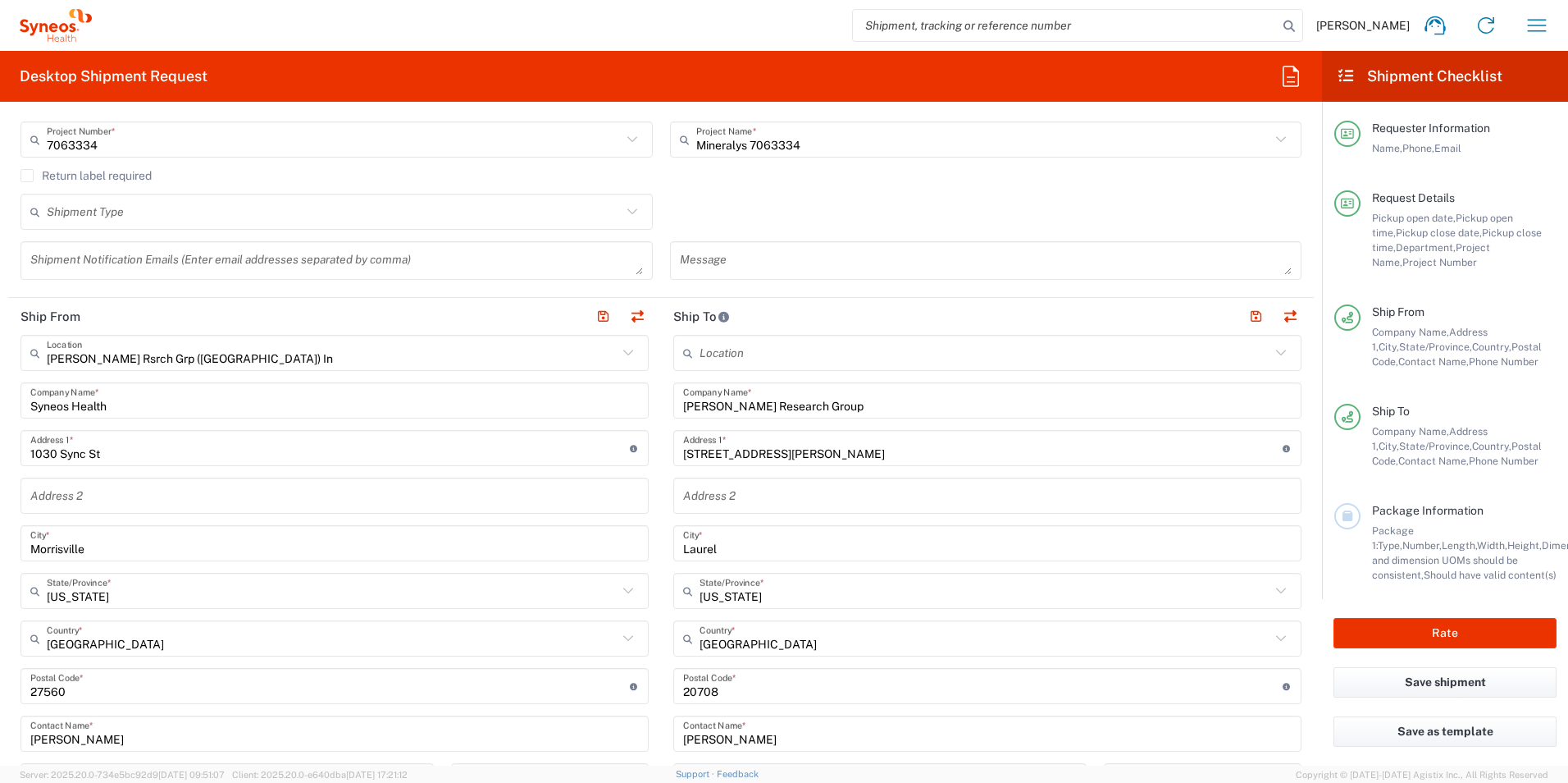
scroll to position [410, 0]
type input "[PERSON_NAME][EMAIL_ADDRESS][PERSON_NAME][DOMAIN_NAME]"
click at [1245, 321] on button "button" at bounding box center [1256, 318] width 23 height 23
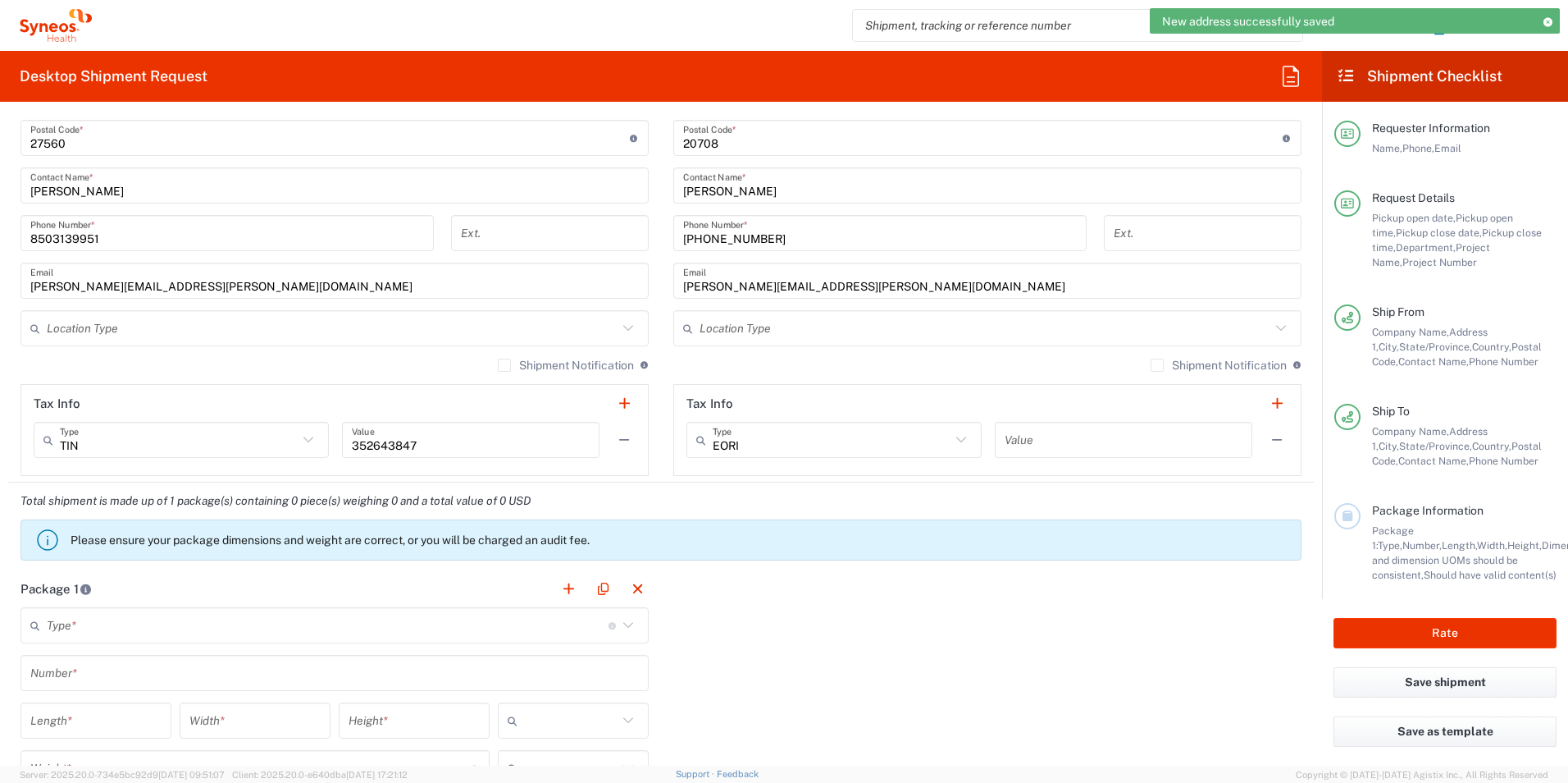
scroll to position [1067, 0]
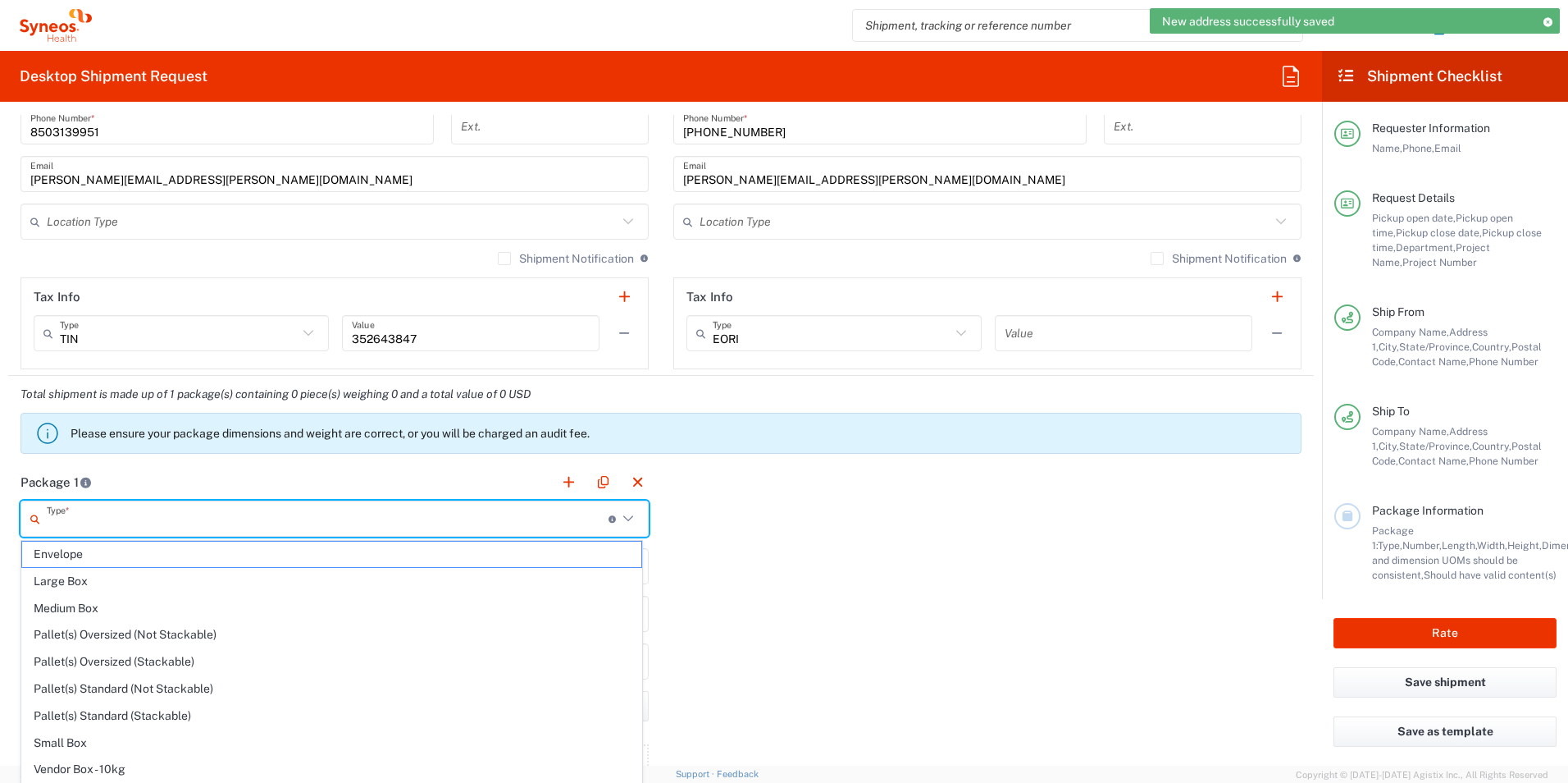
click at [173, 519] on input "text" at bounding box center [328, 519] width 562 height 29
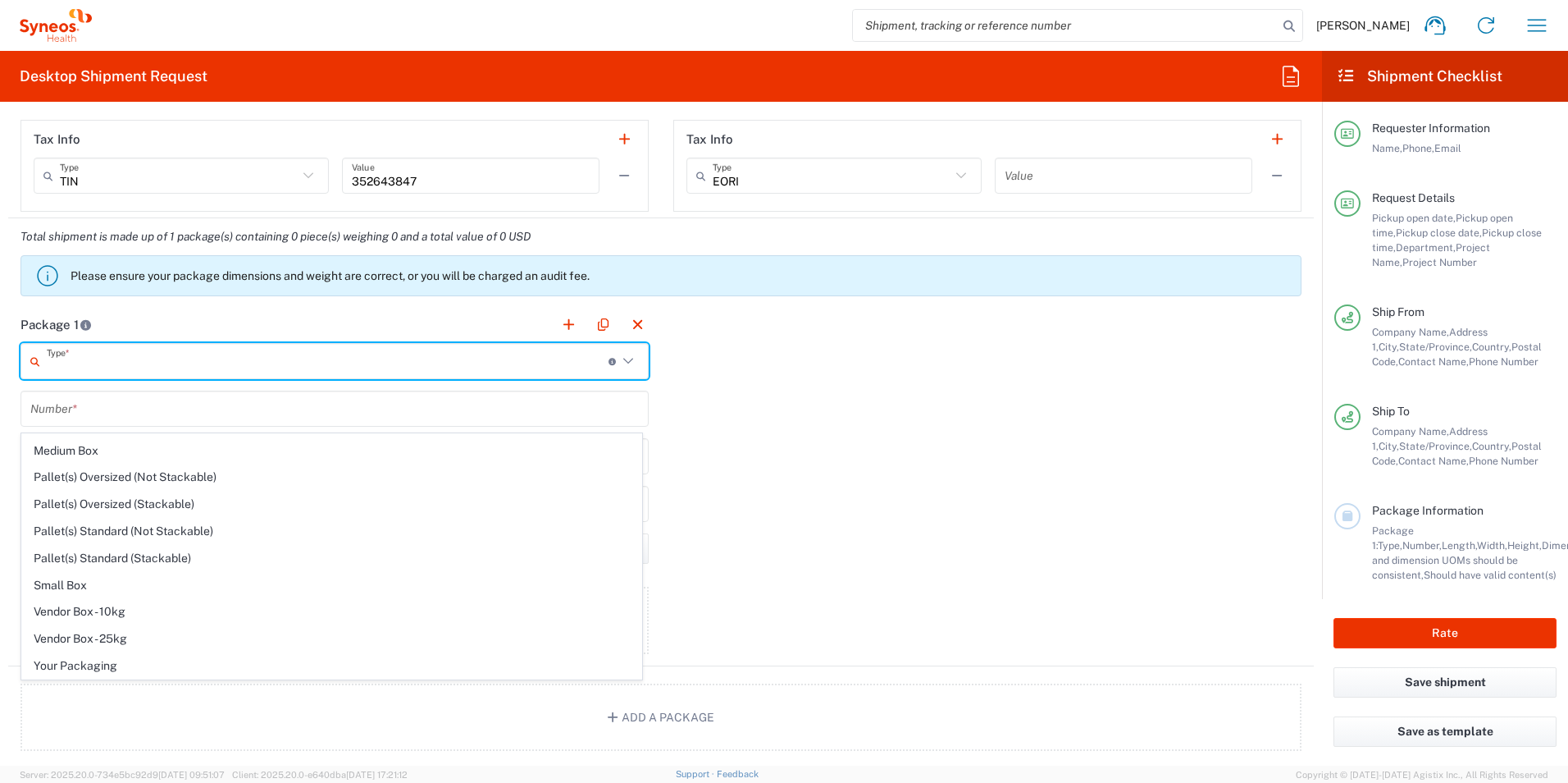
scroll to position [1231, 0]
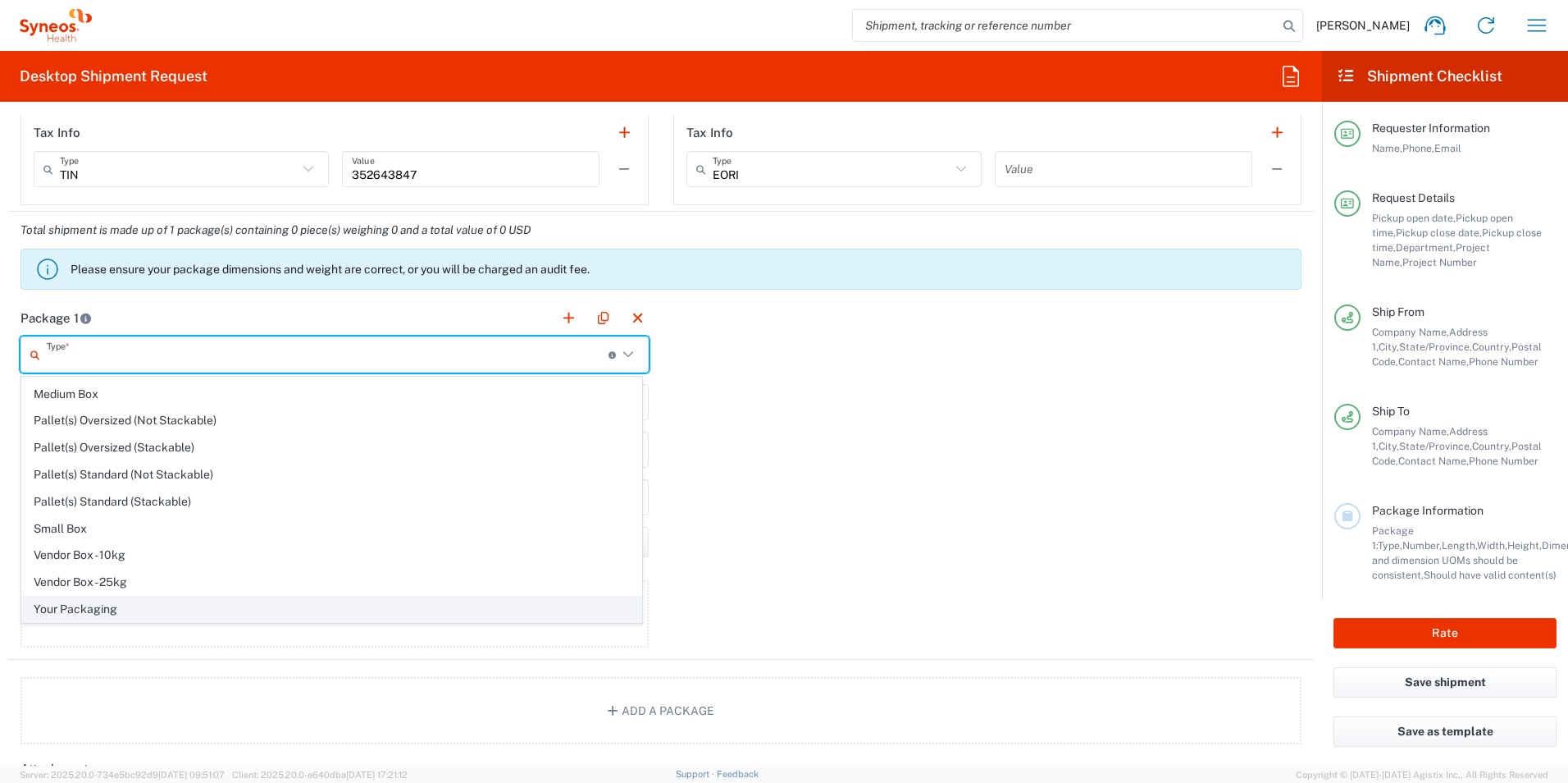
click at [162, 599] on span "Your Packaging" at bounding box center [331, 609] width 619 height 25
type input "Your Packaging"
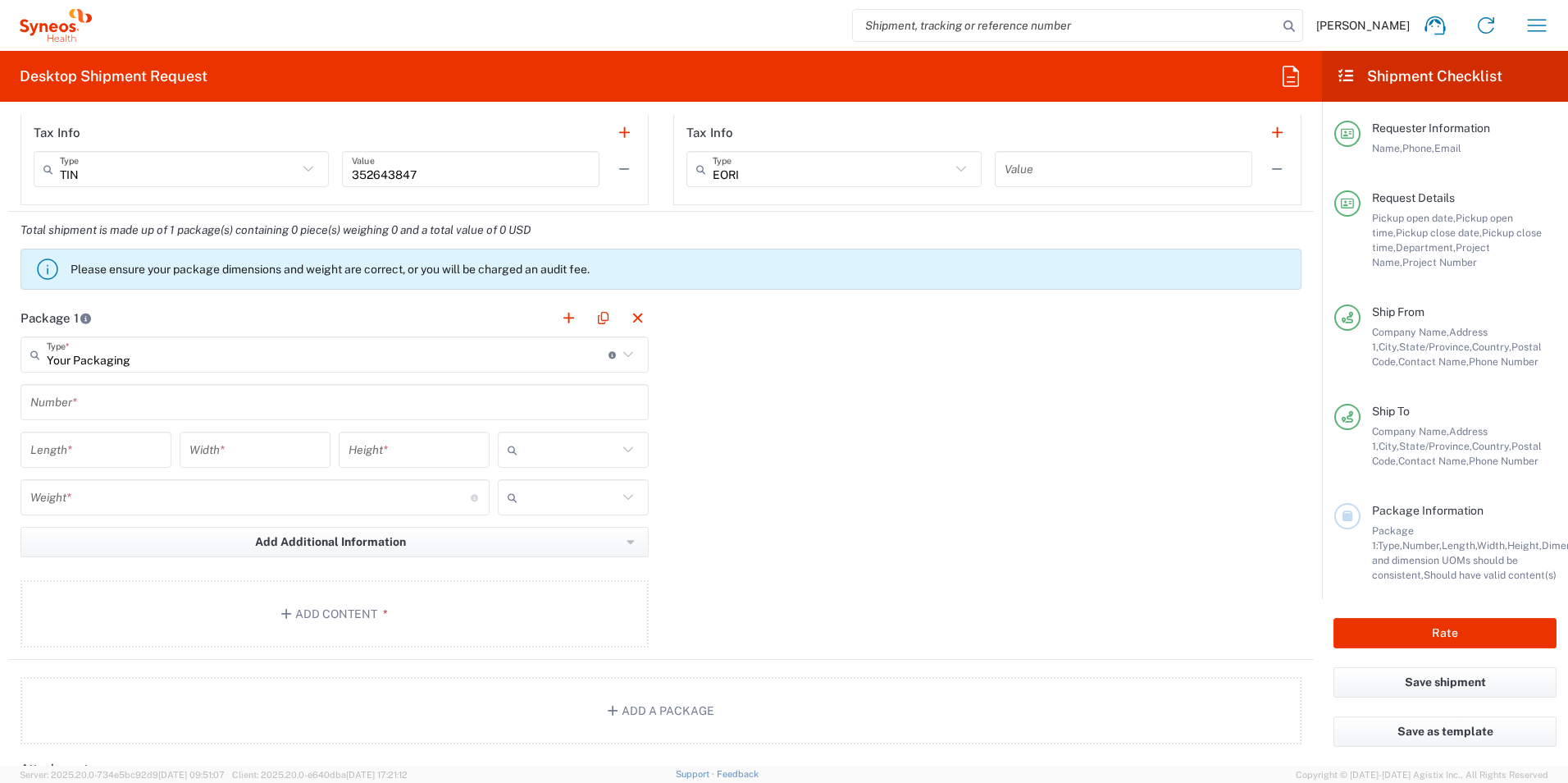
click at [95, 407] on input "text" at bounding box center [334, 402] width 609 height 29
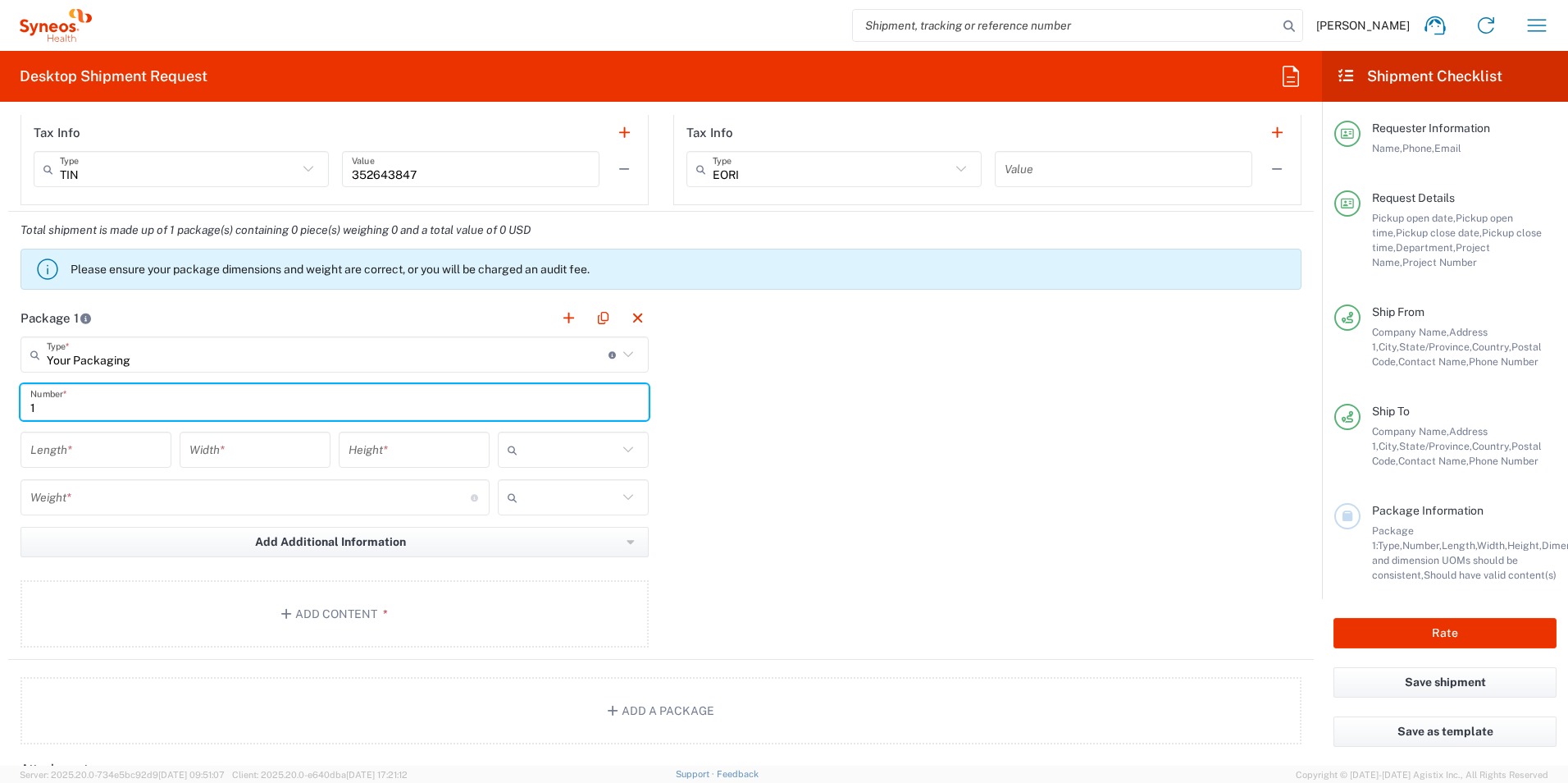
type input "1"
click at [87, 444] on input "number" at bounding box center [96, 450] width 131 height 29
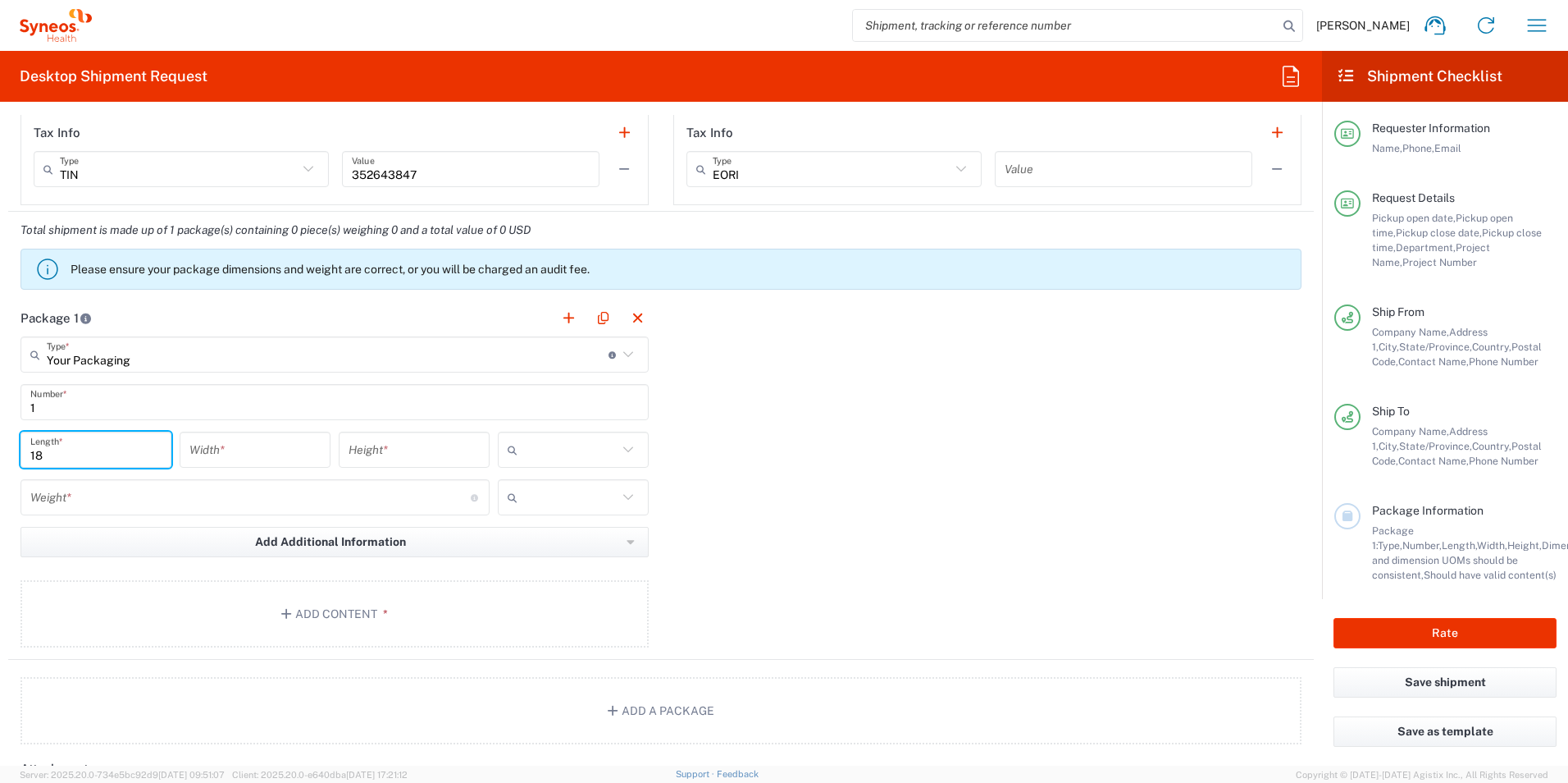
type input "18"
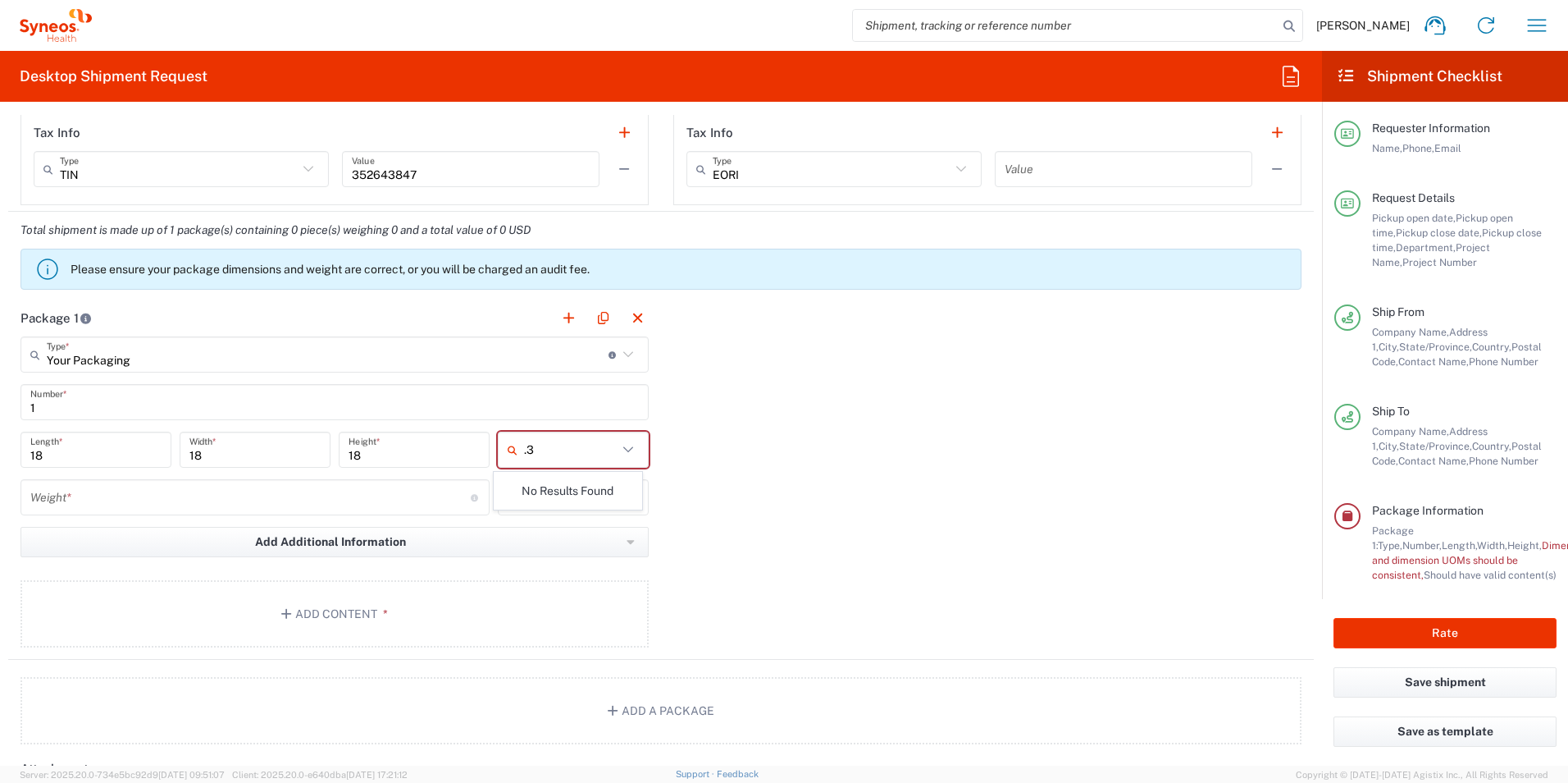
type input "."
type input "in"
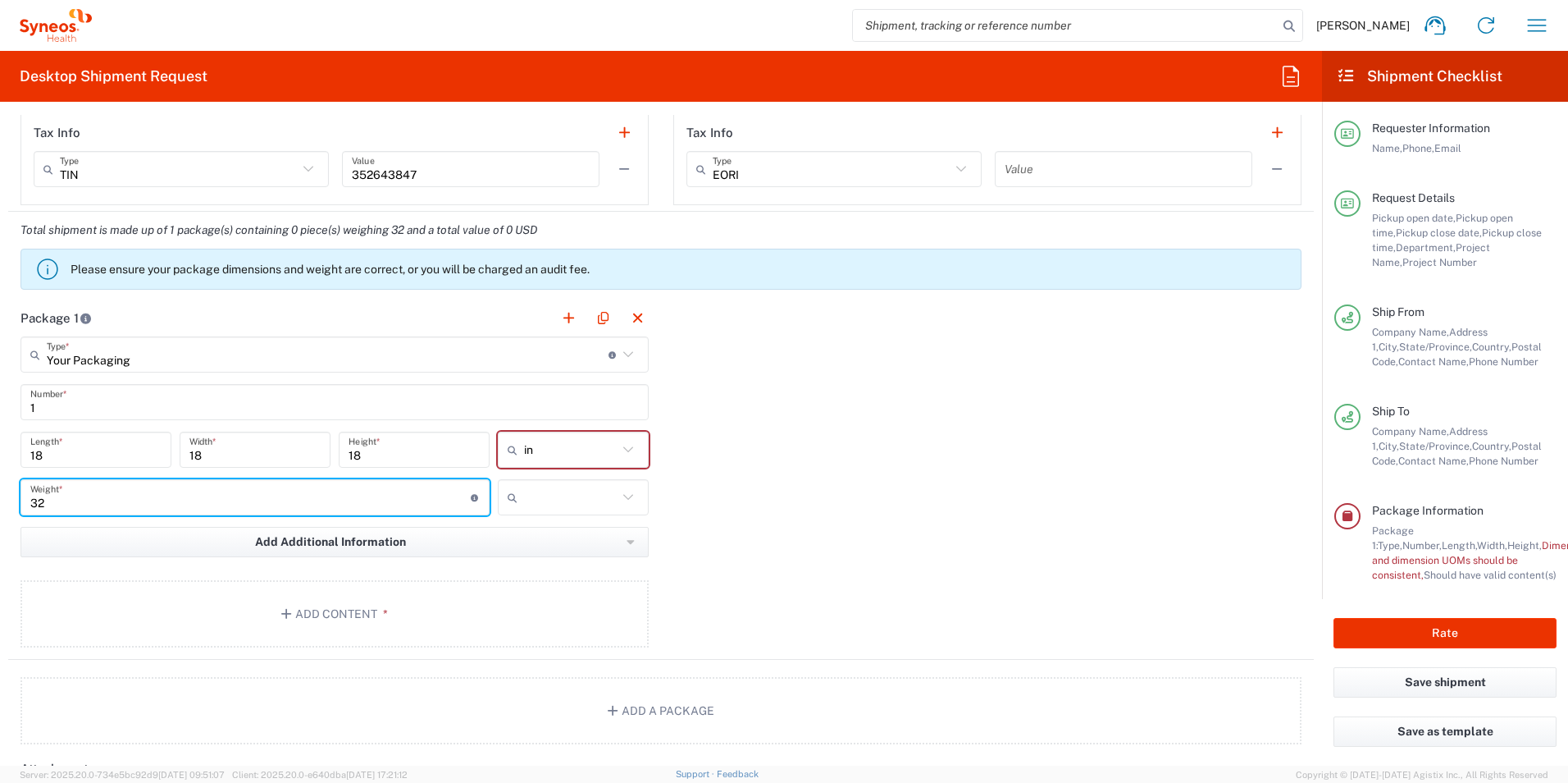
type input "32"
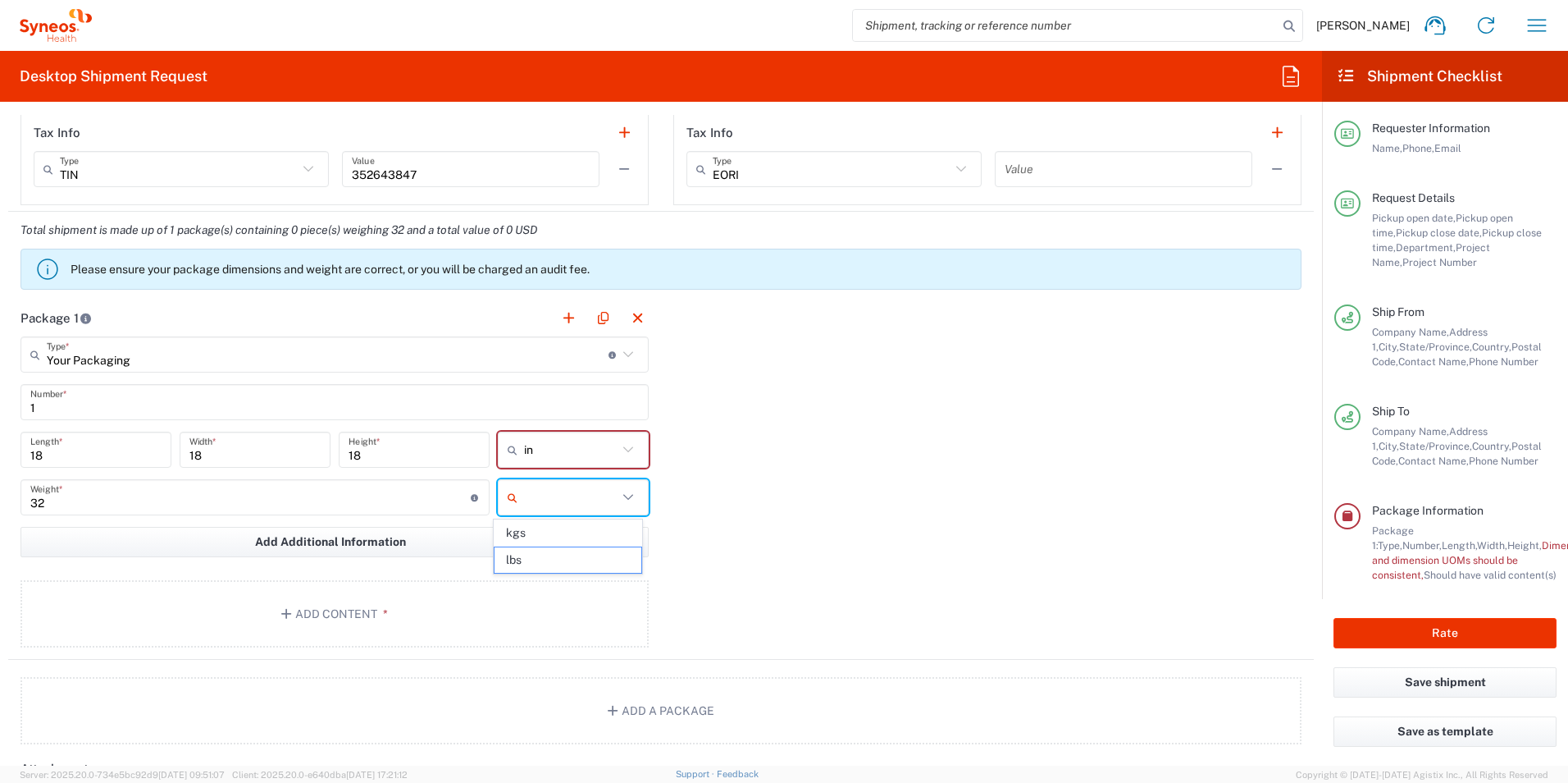
type input "lbs"
click at [341, 603] on button "Add Content *" at bounding box center [334, 613] width 628 height 67
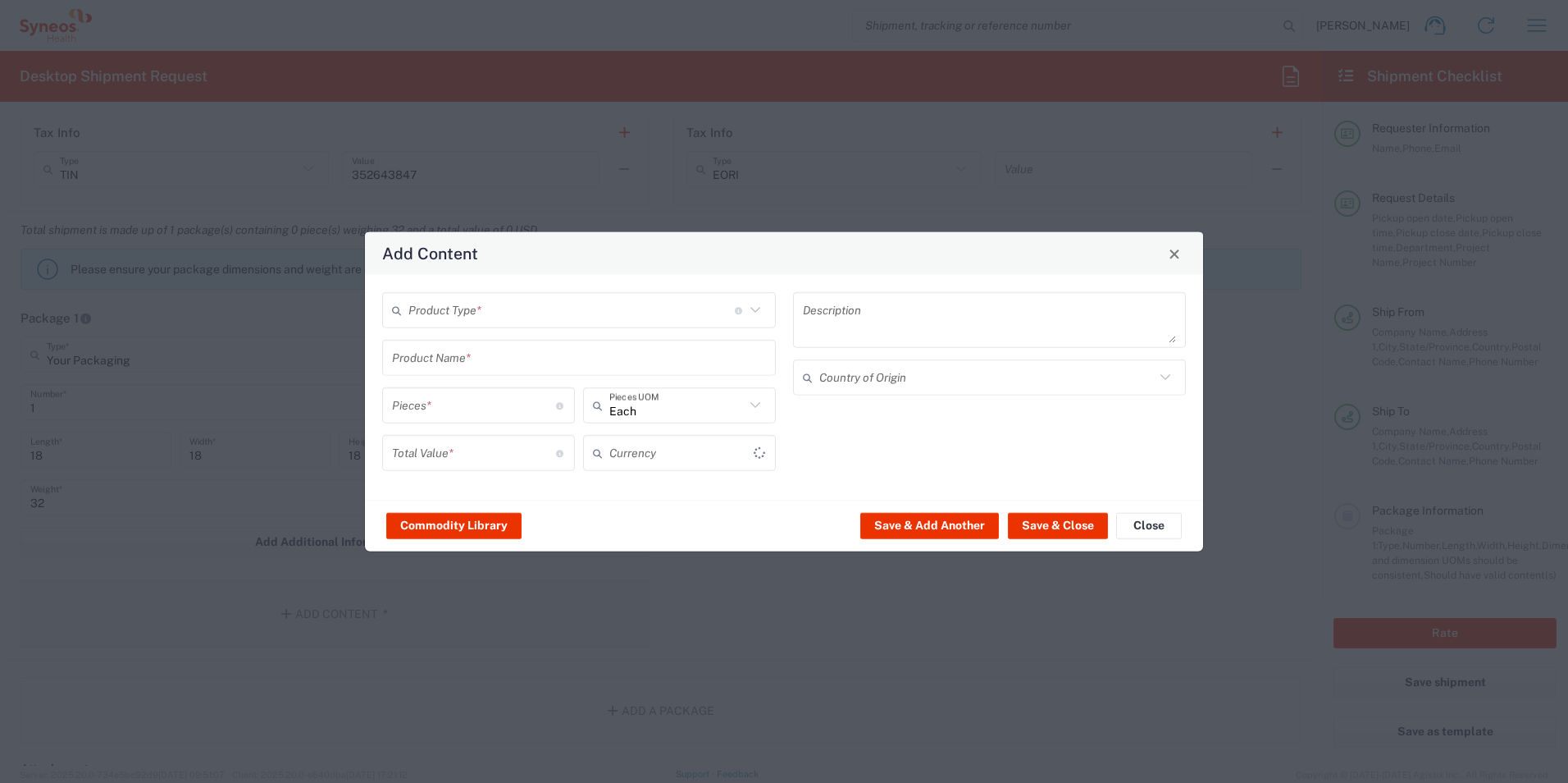
type input "US Dollar"
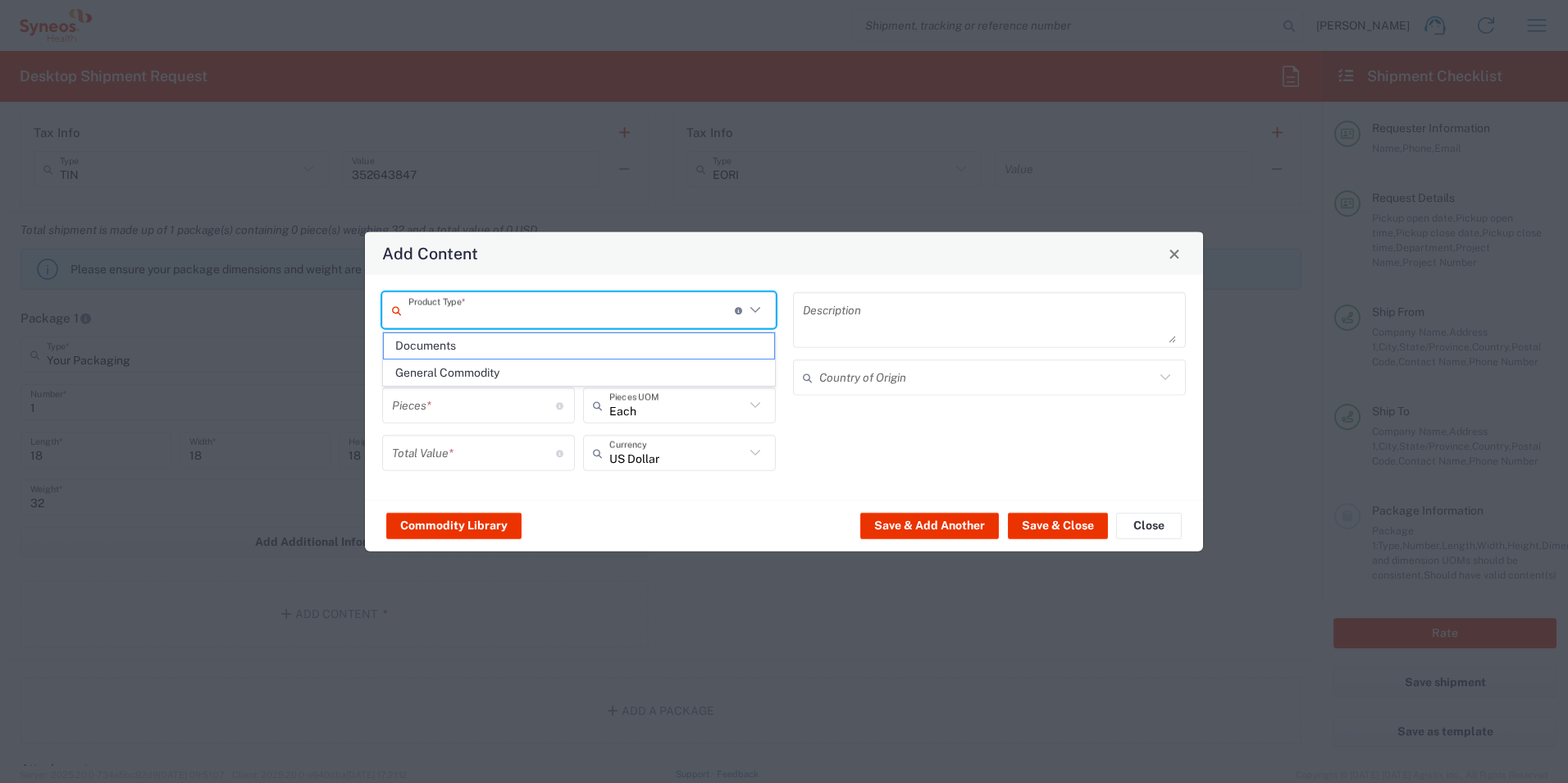
click at [438, 313] on input "text" at bounding box center [571, 310] width 327 height 29
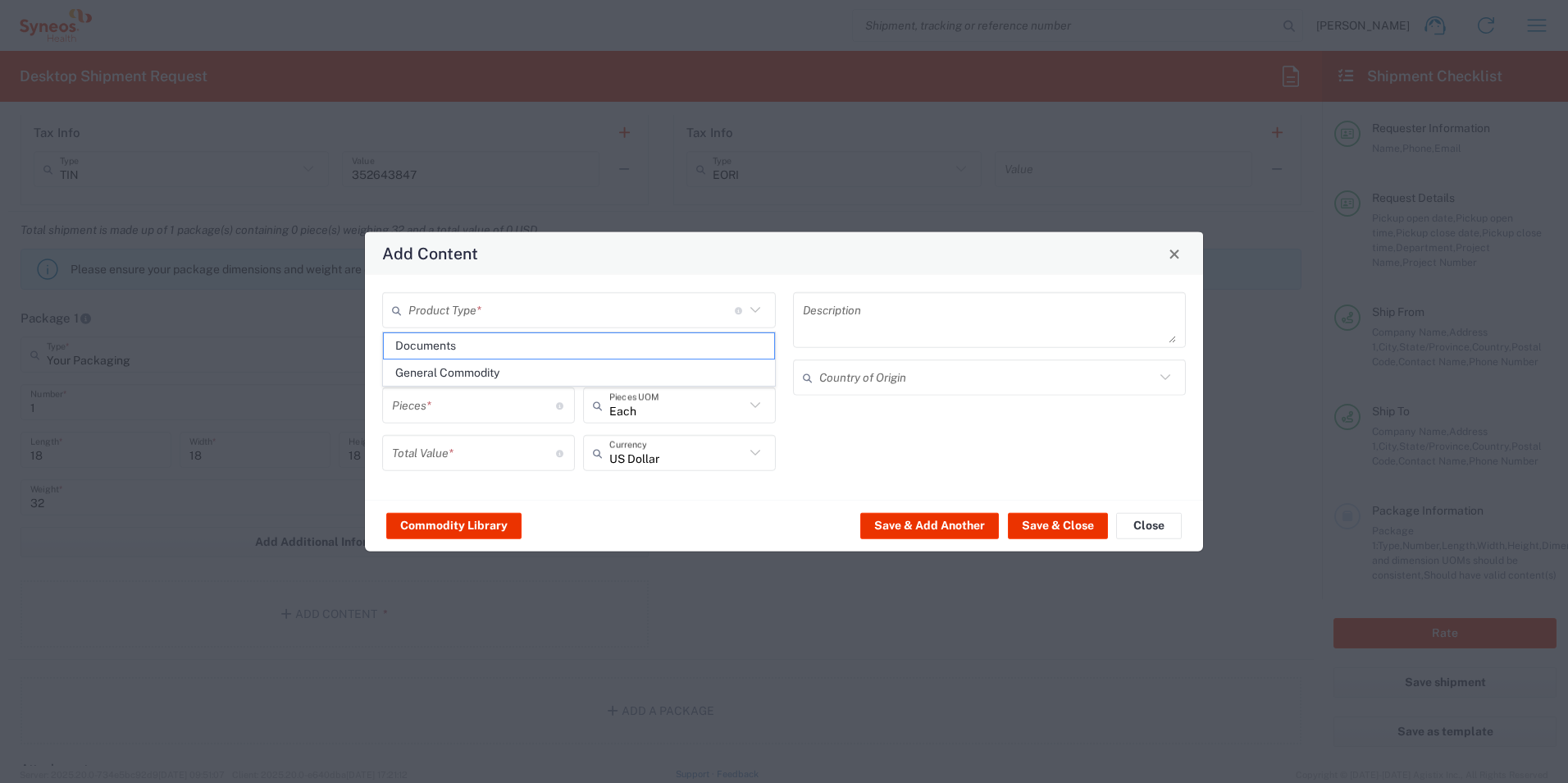
click at [464, 361] on span "General Commodity" at bounding box center [579, 373] width 391 height 25
type input "General Commodity"
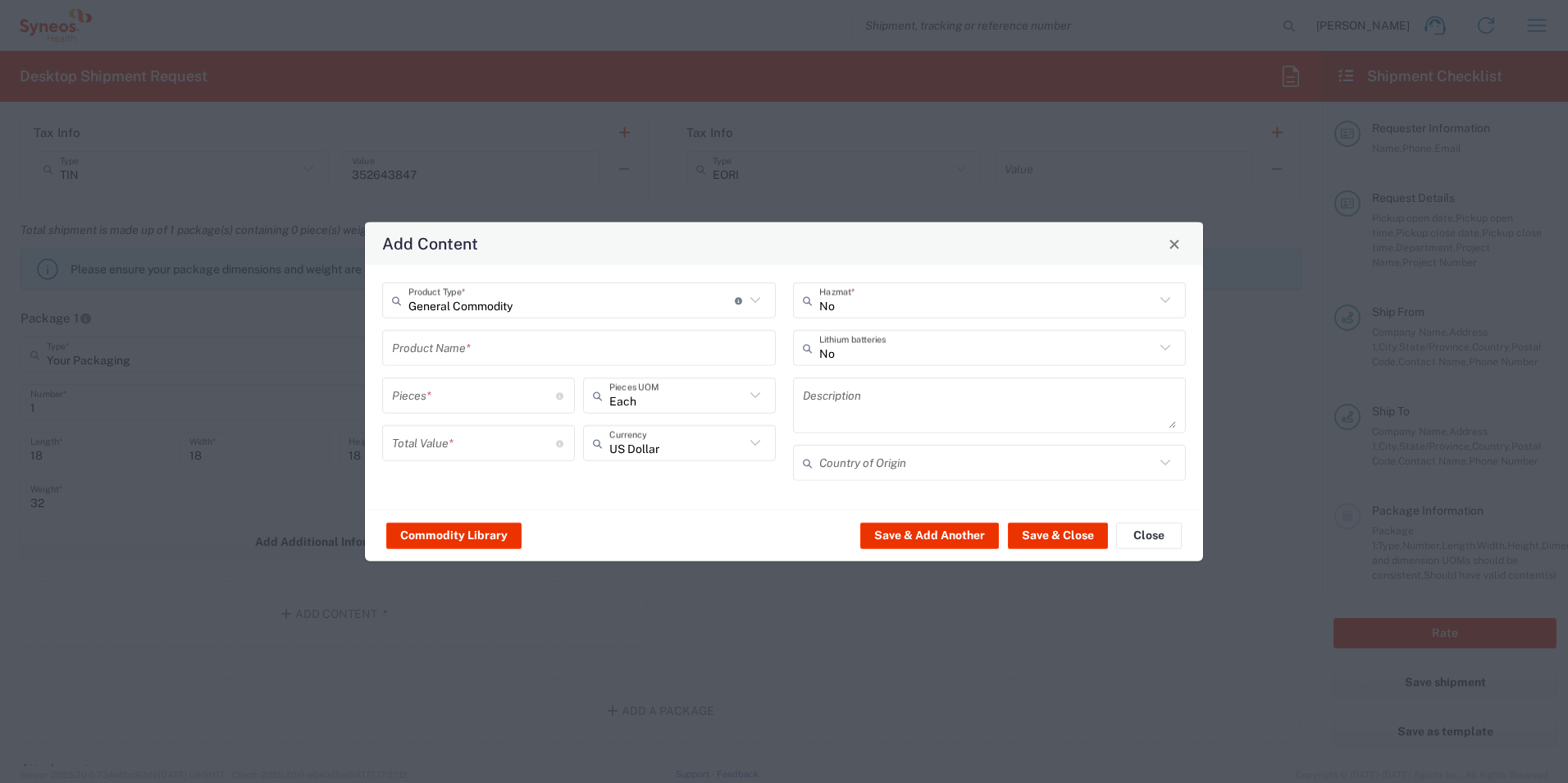
click at [471, 349] on input "text" at bounding box center [579, 348] width 374 height 29
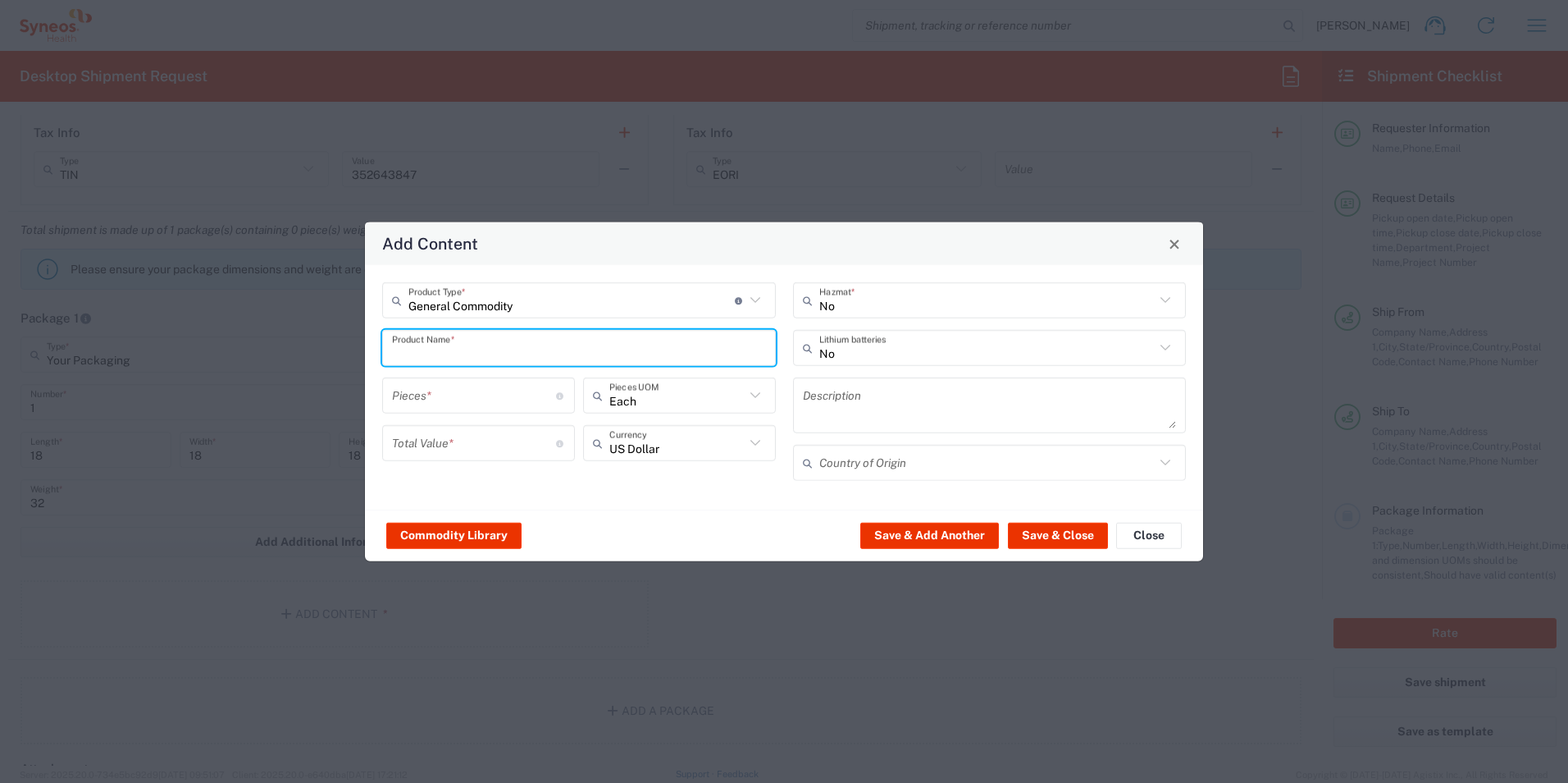
click at [471, 349] on input "text" at bounding box center [579, 348] width 374 height 29
type input "Nursing Supplies"
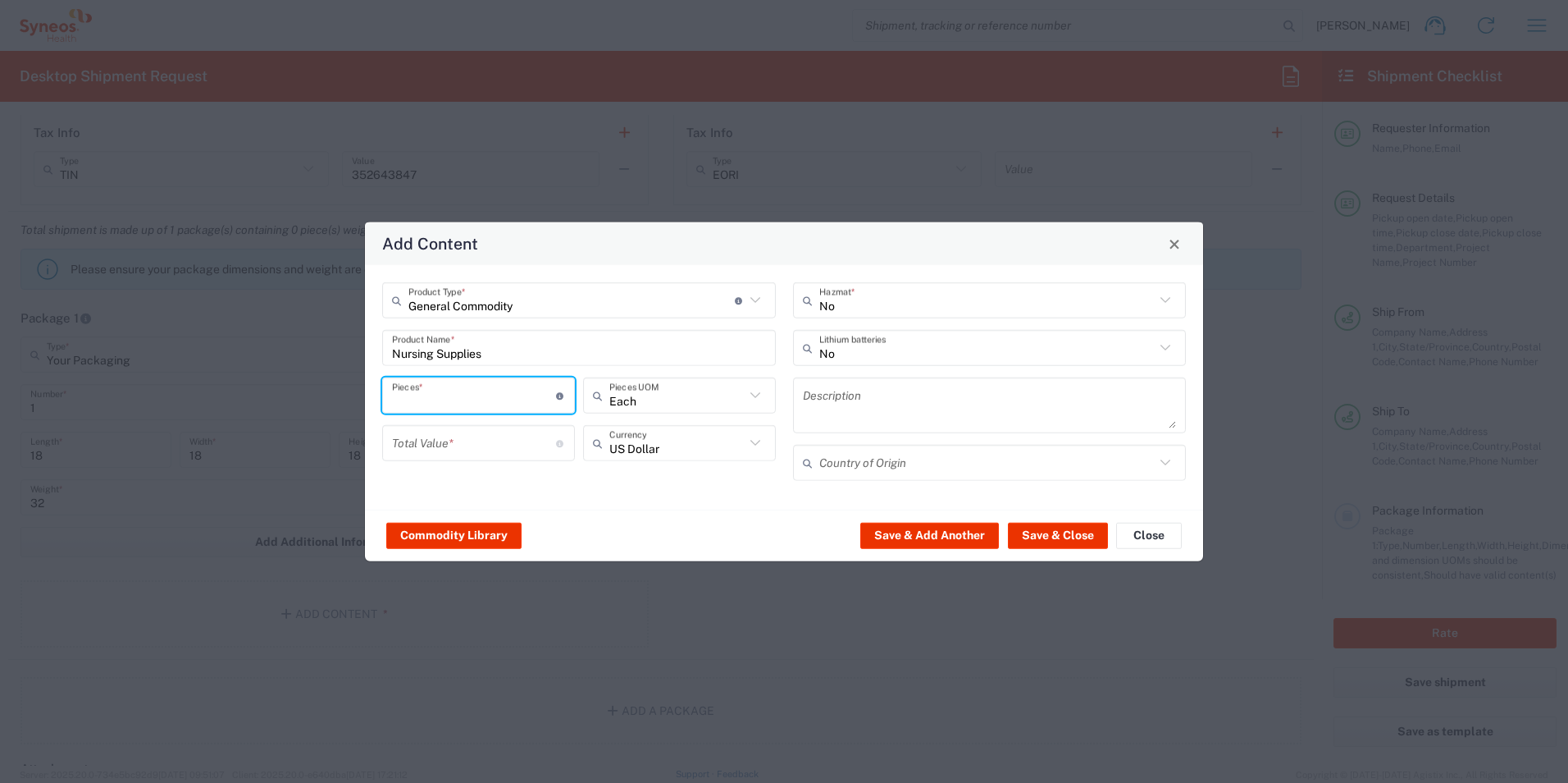
click at [445, 392] on input "number" at bounding box center [474, 395] width 164 height 29
type input "200"
click at [431, 454] on input "number" at bounding box center [474, 443] width 164 height 29
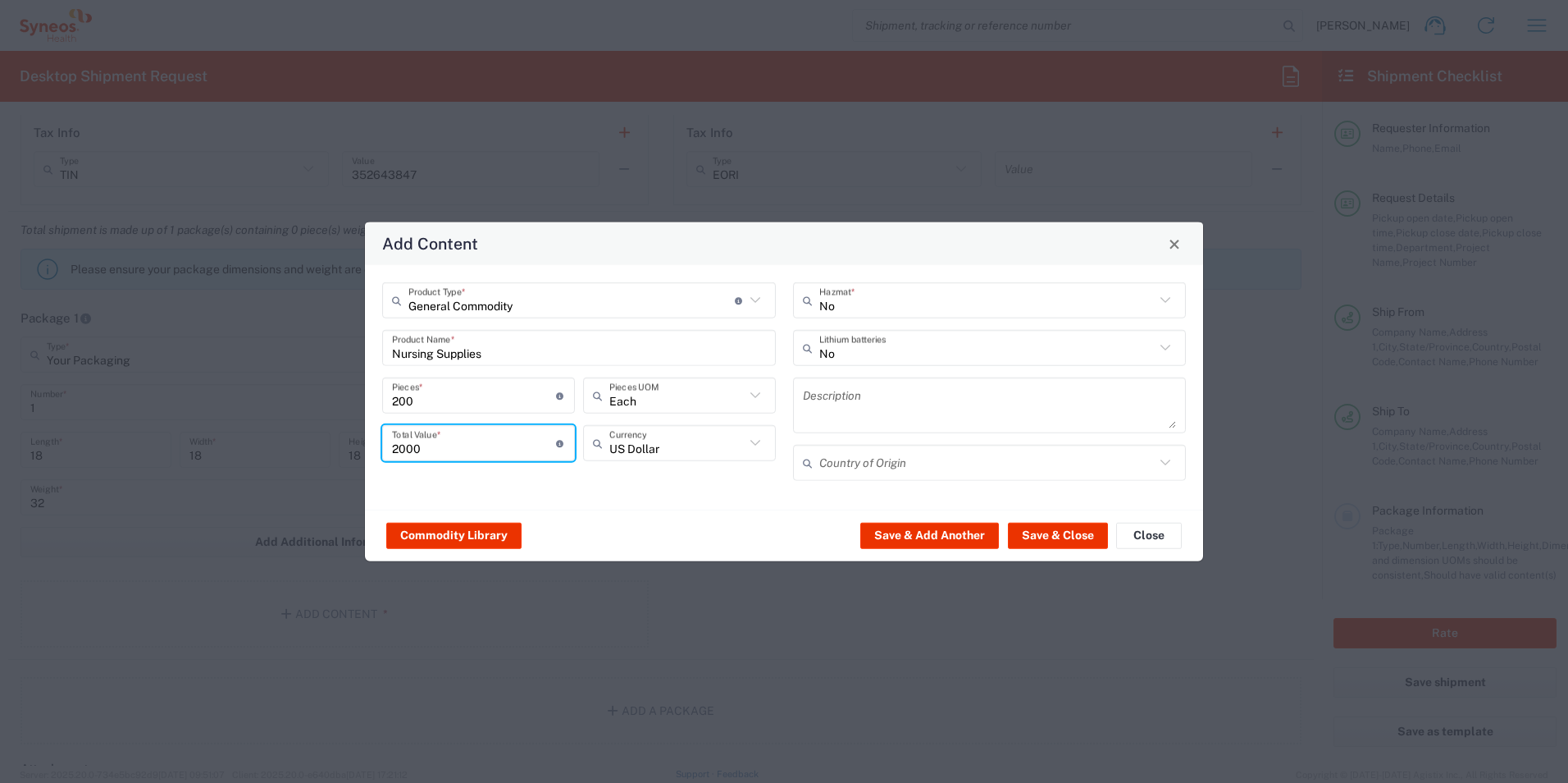
type input "2000"
click at [722, 481] on div "General Commodity Product Type * Document: Paper document generated internally …" at bounding box center [579, 387] width 411 height 210
click at [1040, 526] on button "Save & Close" at bounding box center [1057, 534] width 100 height 26
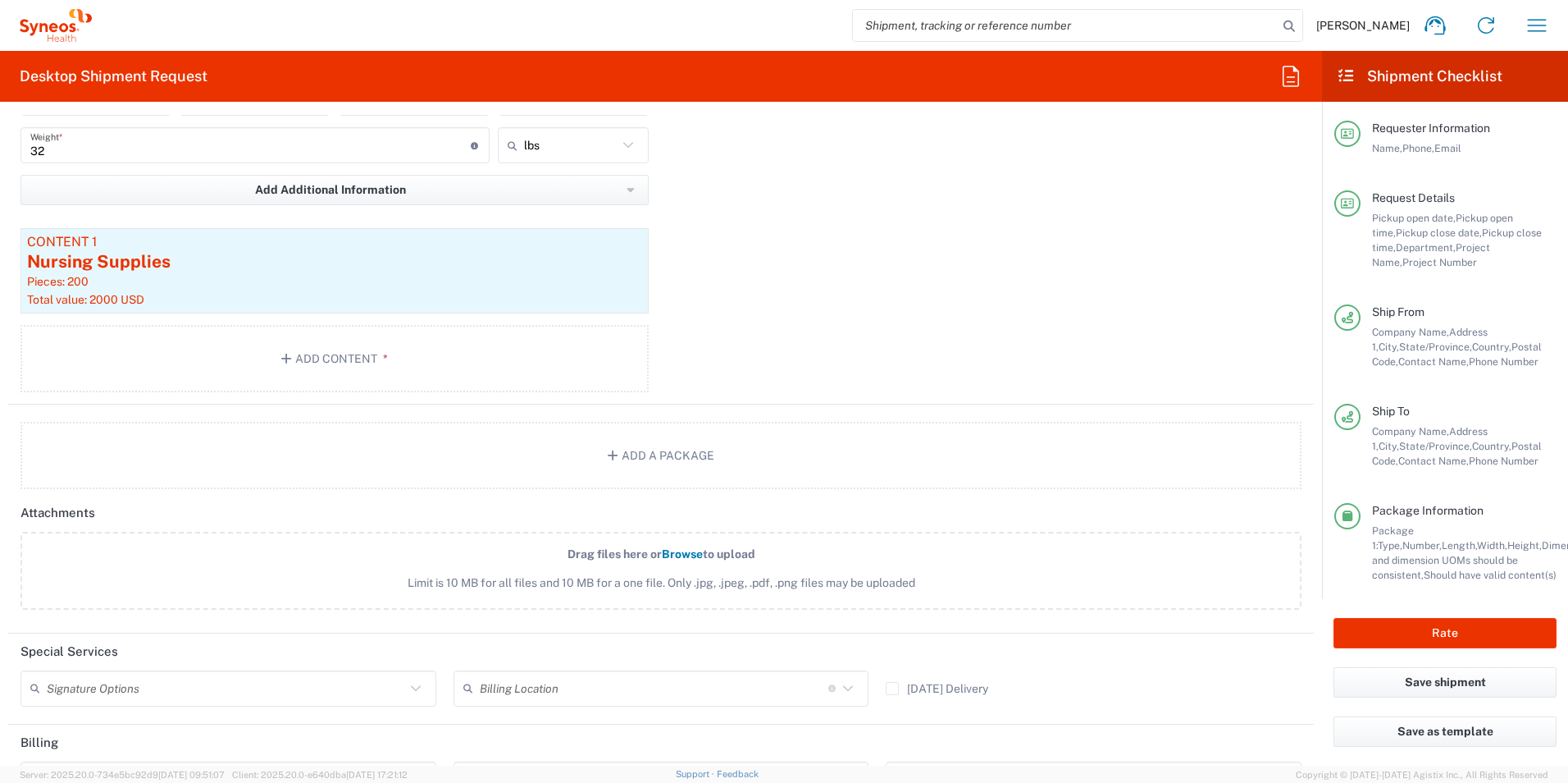
scroll to position [1723, 0]
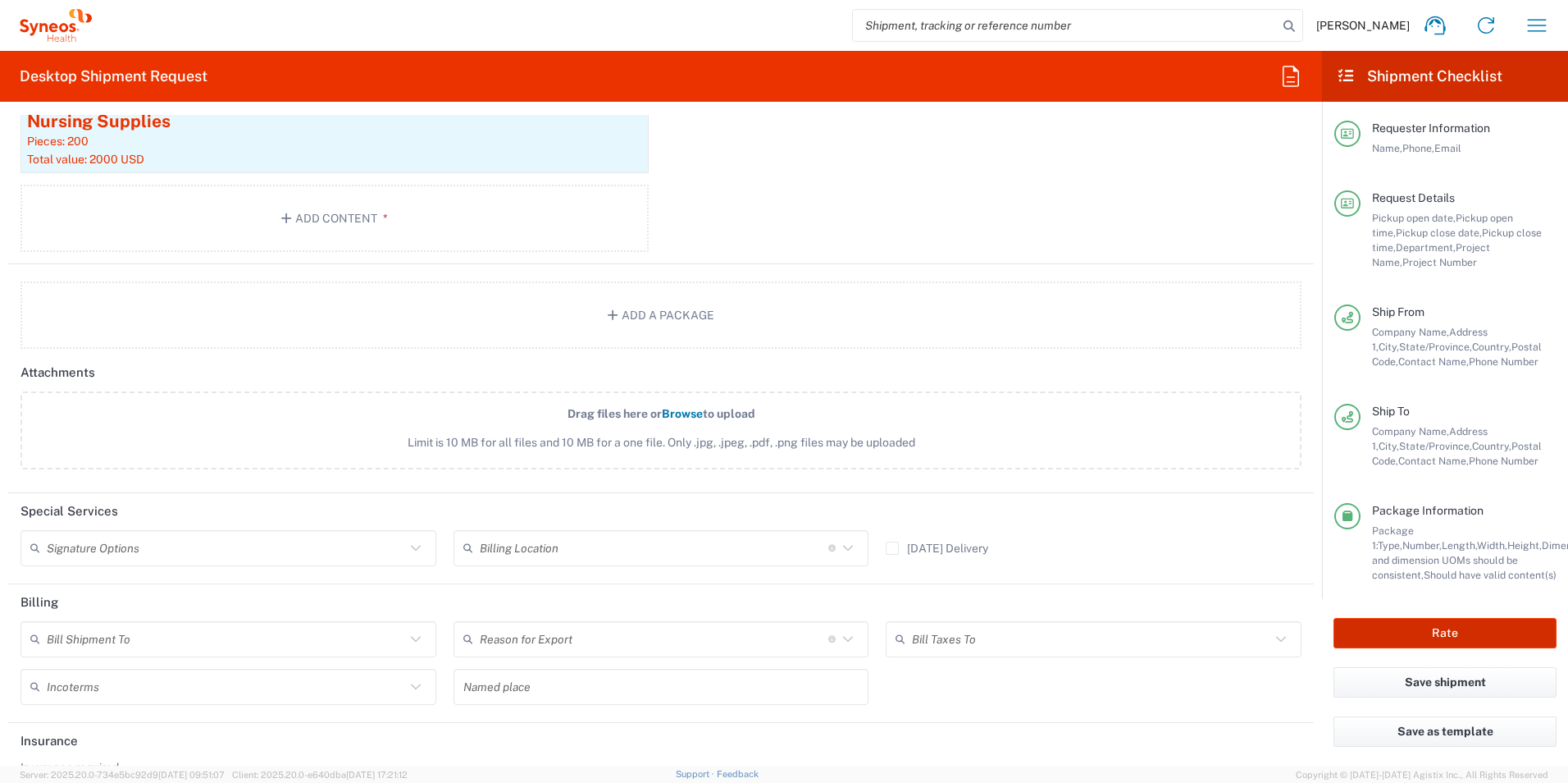
click at [1413, 632] on button "Rate" at bounding box center [1445, 633] width 223 height 30
type input "7063334"
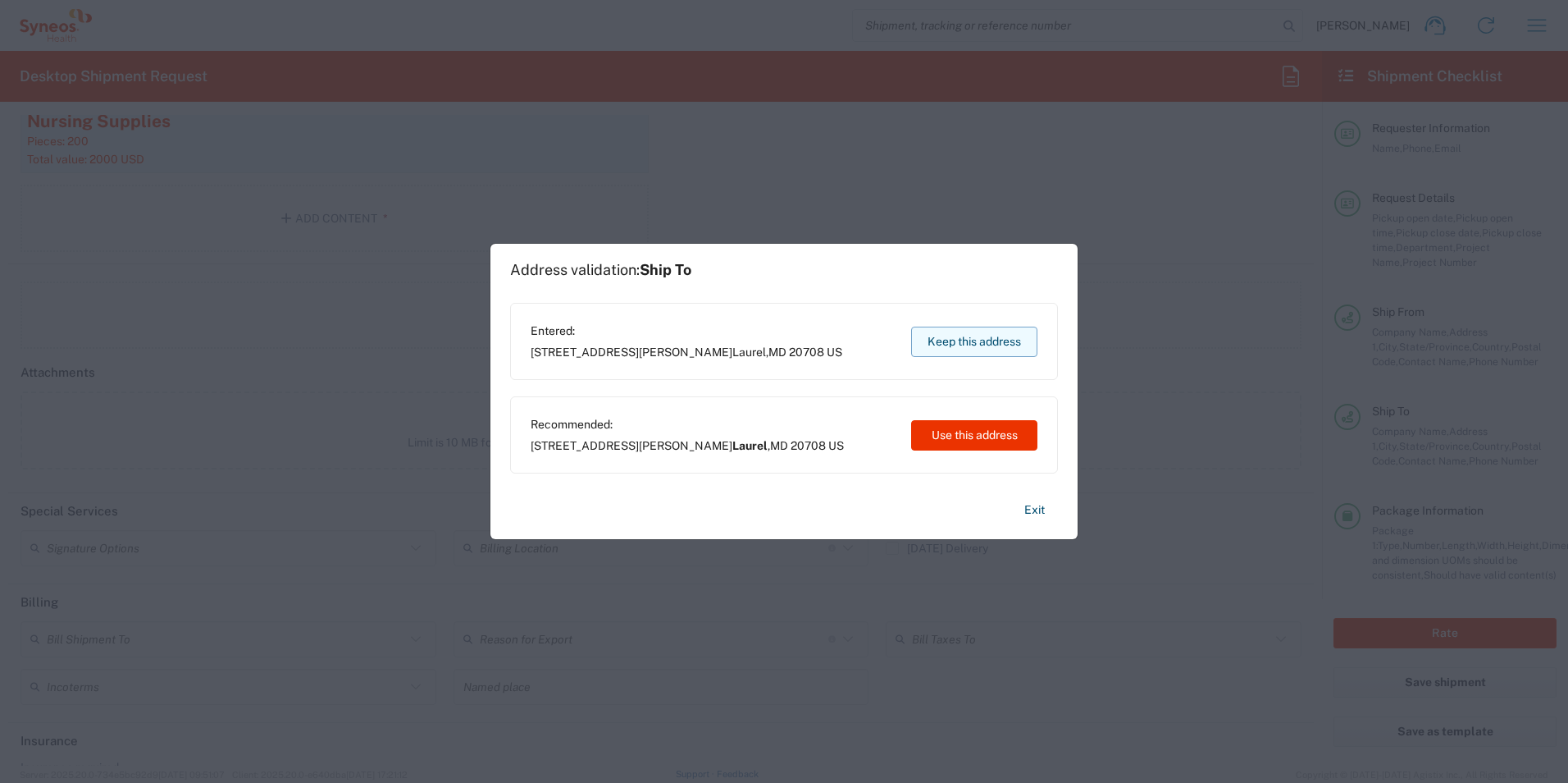
click at [973, 344] on button "Keep this address" at bounding box center [974, 342] width 126 height 30
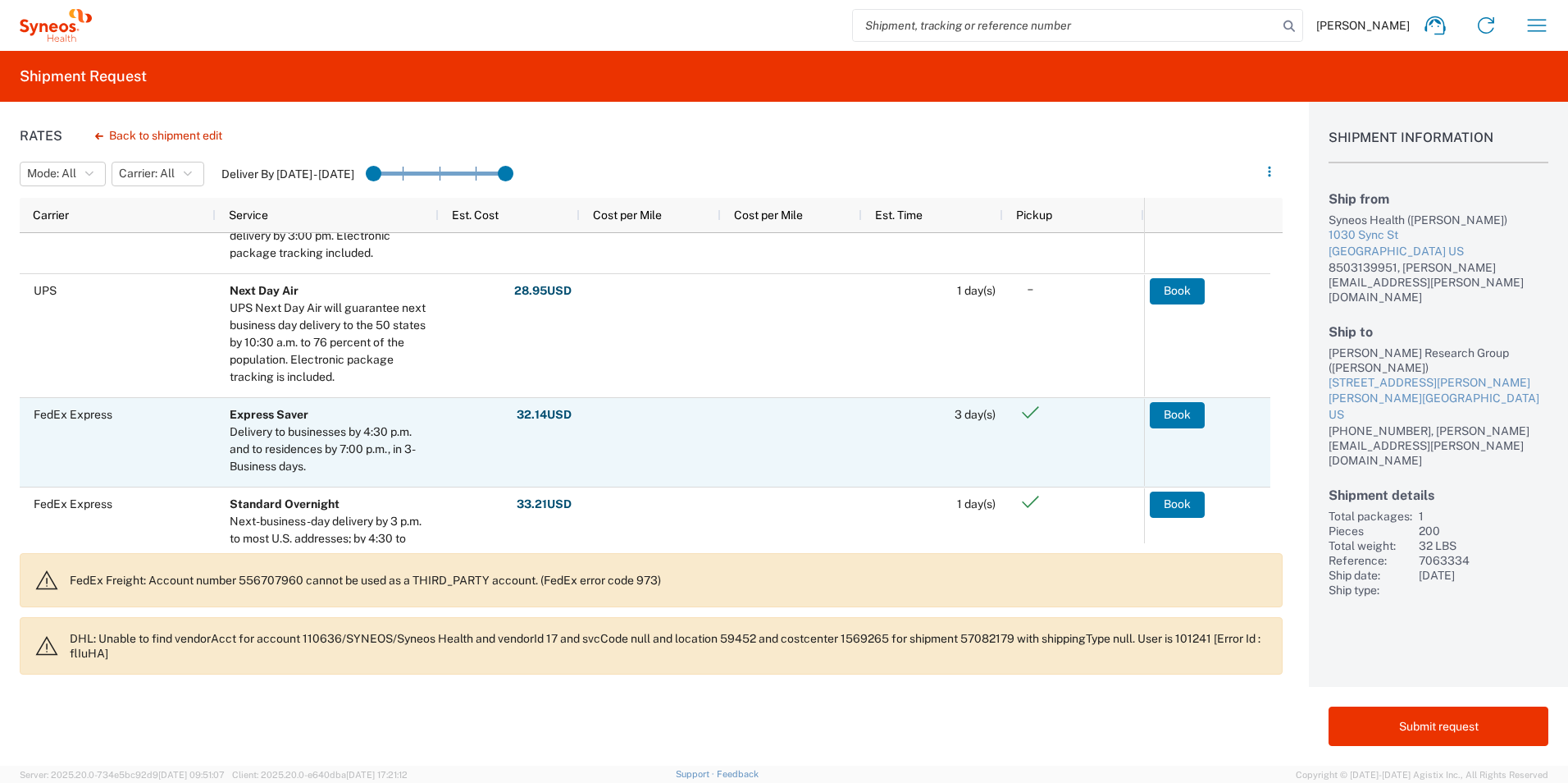
scroll to position [575, 0]
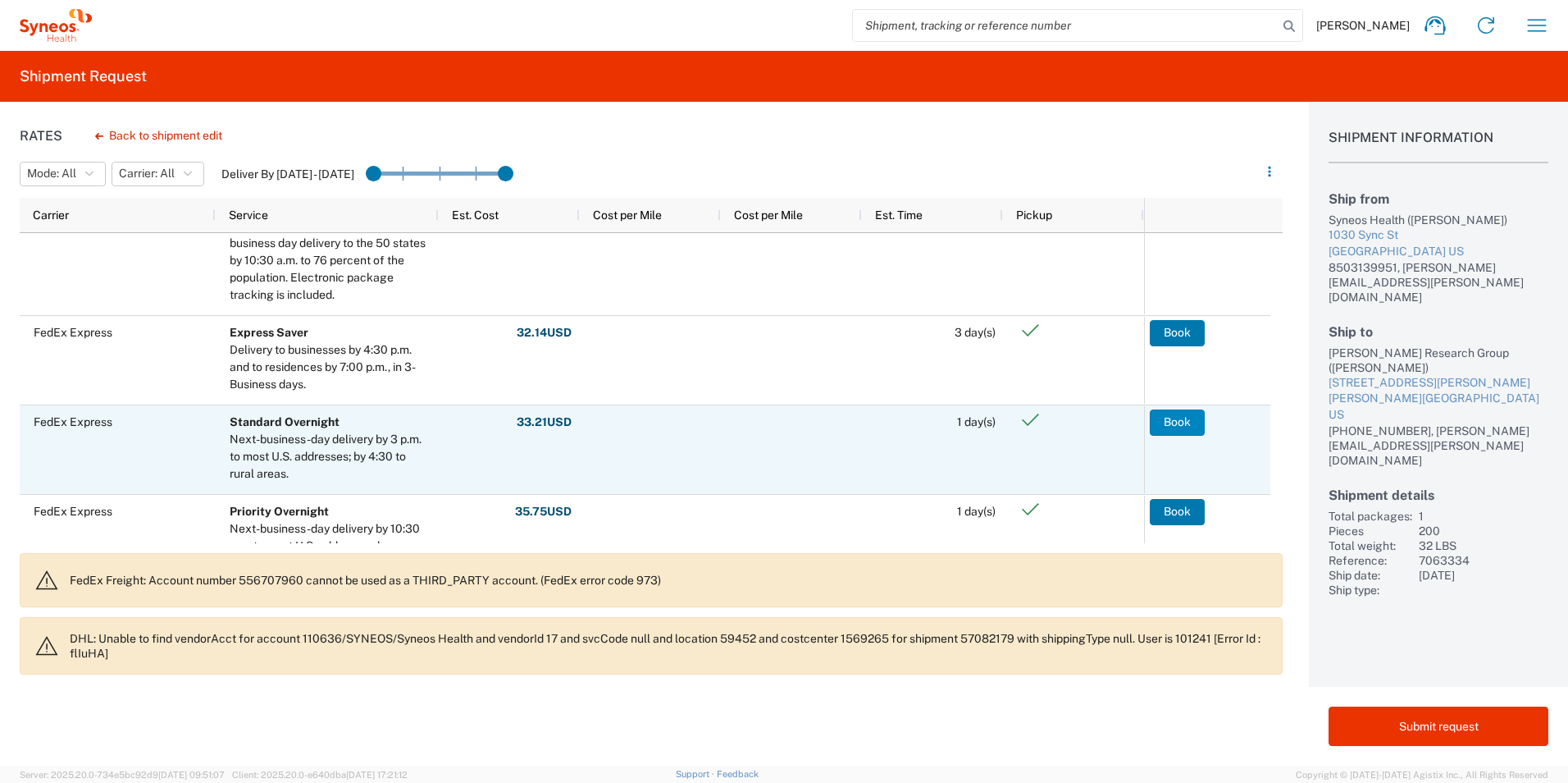
click at [1176, 418] on button "Book" at bounding box center [1177, 422] width 55 height 26
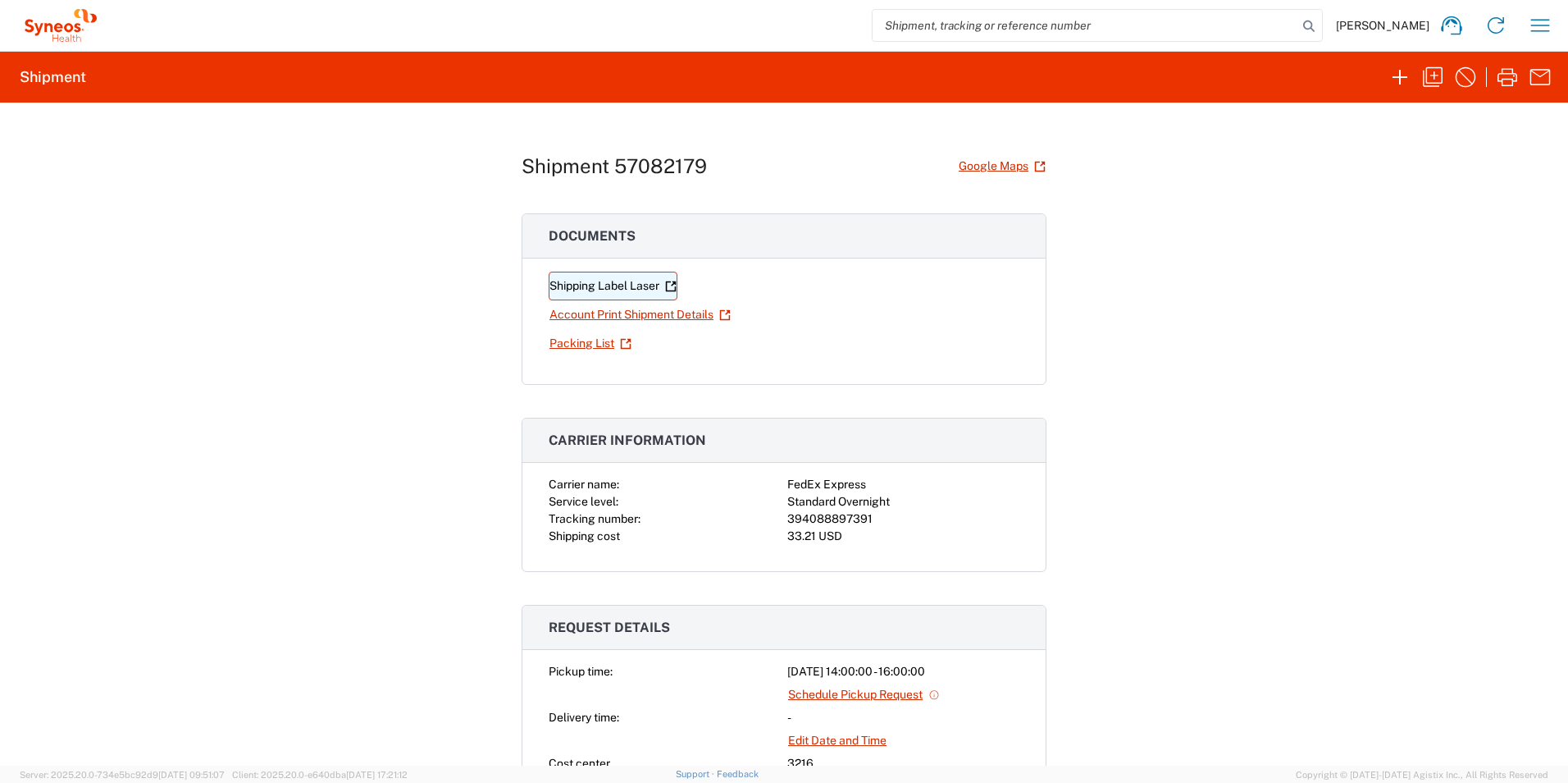
click at [587, 292] on link "Shipping Label Laser" at bounding box center [612, 286] width 128 height 29
